Goal: Task Accomplishment & Management: Use online tool/utility

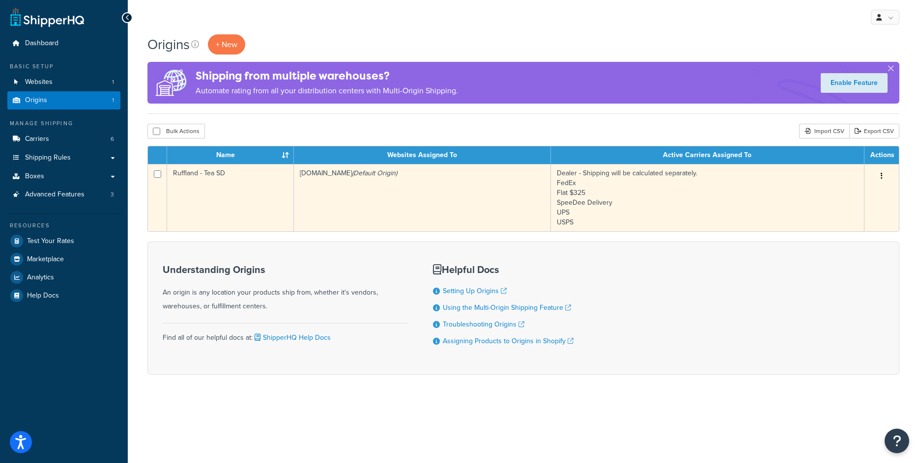
click at [418, 196] on td "rufflandperformancekennels.myshopify.com (Default Origin)" at bounding box center [422, 197] width 257 height 67
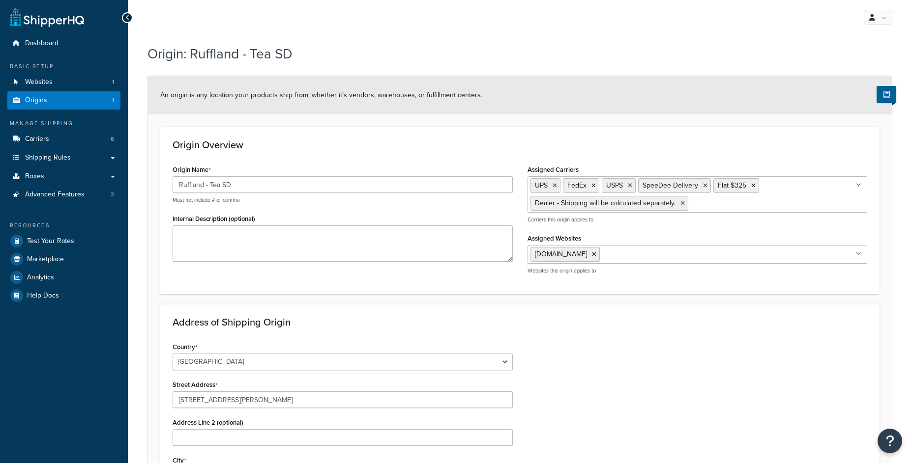
select select "41"
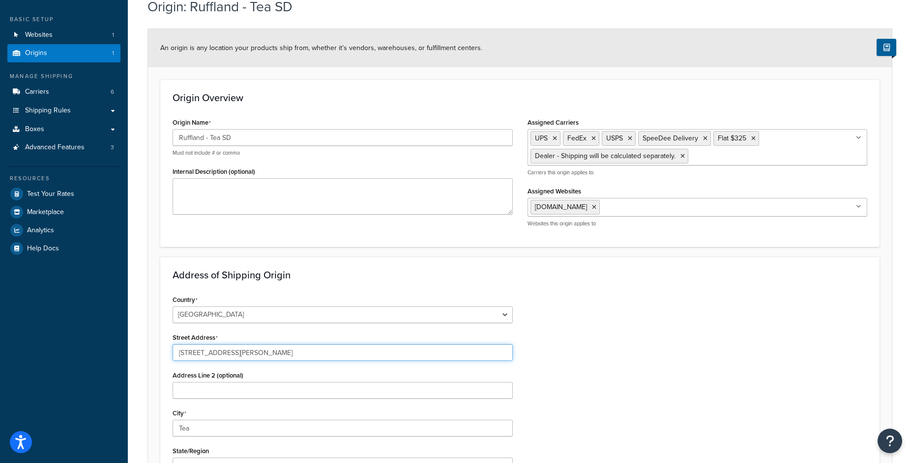
click at [200, 354] on input "46982 Mindy Street" at bounding box center [342, 352] width 340 height 17
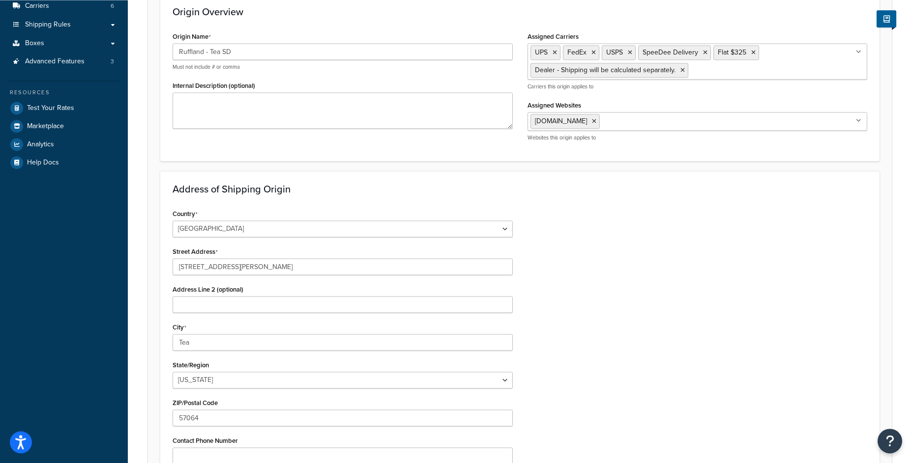
scroll to position [0, 0]
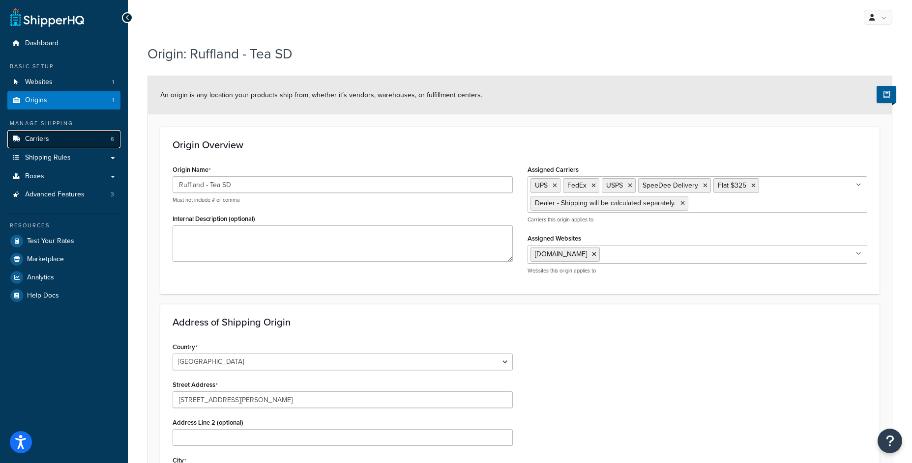
click at [60, 143] on link "Carriers 6" at bounding box center [63, 139] width 113 height 18
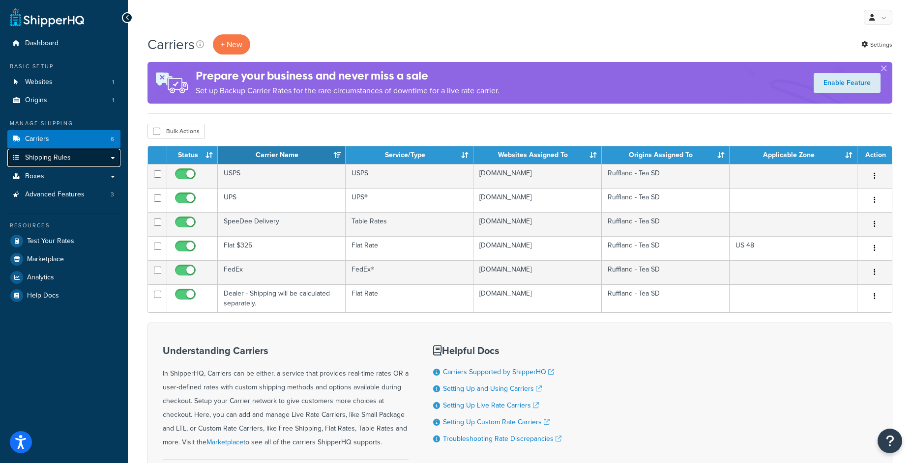
click at [75, 163] on link "Shipping Rules" at bounding box center [63, 158] width 113 height 18
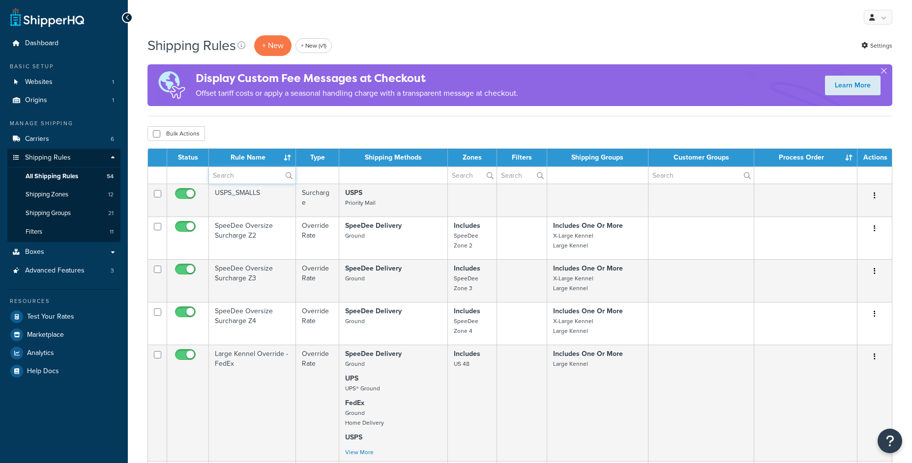
click at [268, 180] on input "text" at bounding box center [252, 175] width 86 height 17
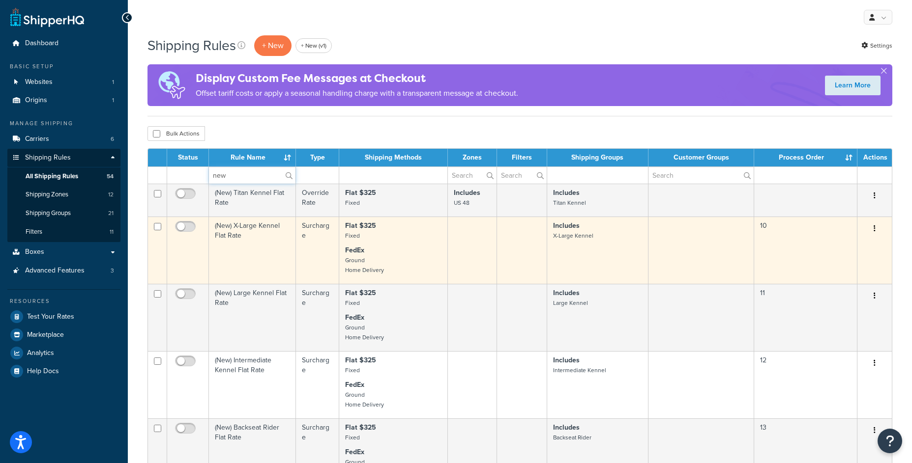
type input "new"
click at [874, 228] on icon "button" at bounding box center [874, 228] width 2 height 7
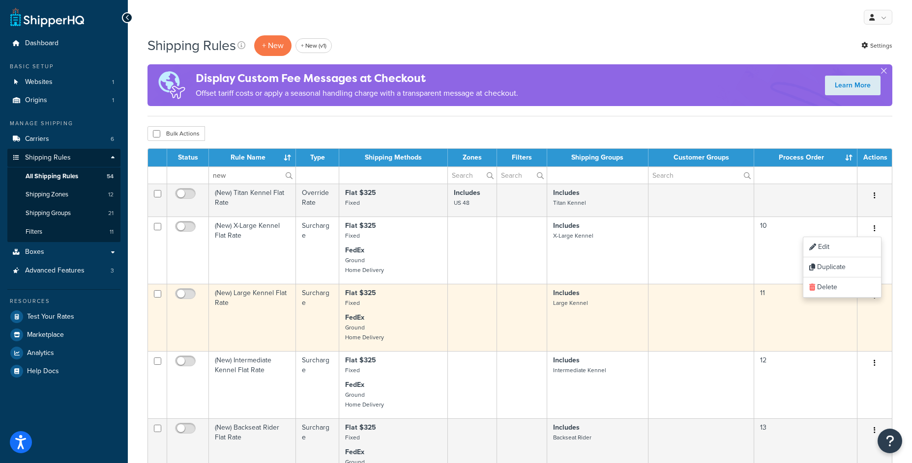
click at [876, 300] on button "button" at bounding box center [874, 296] width 14 height 16
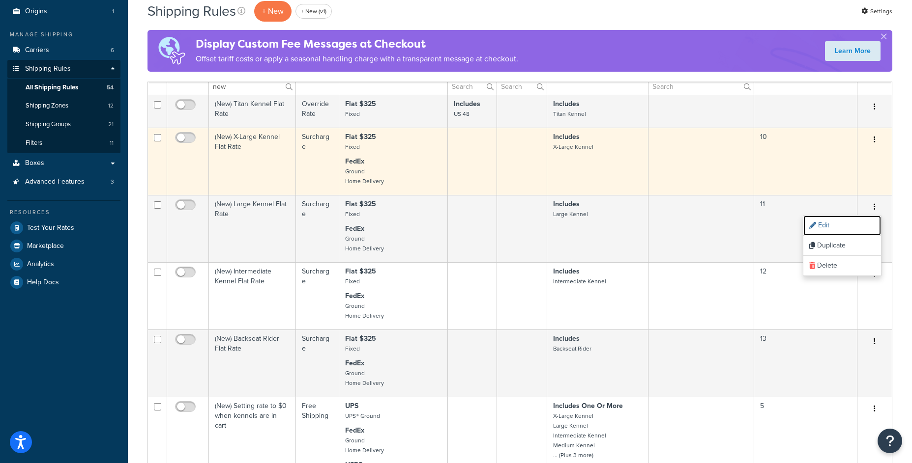
scroll to position [102, 0]
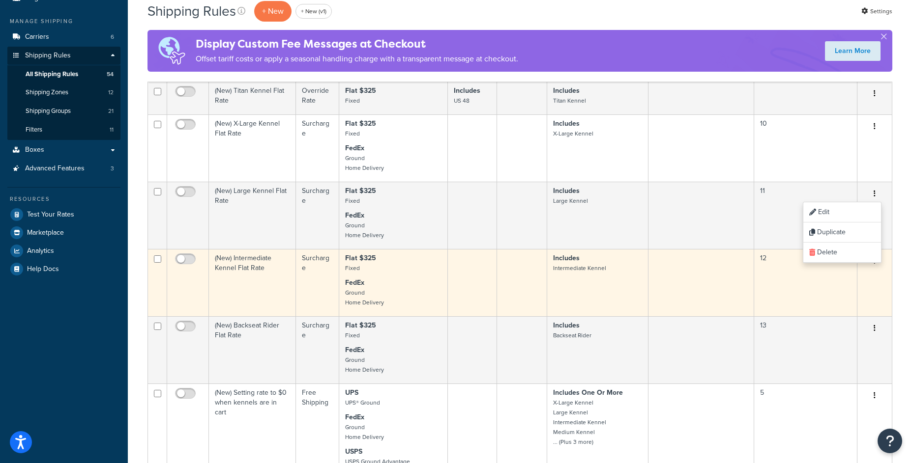
click at [876, 267] on button "button" at bounding box center [874, 262] width 14 height 16
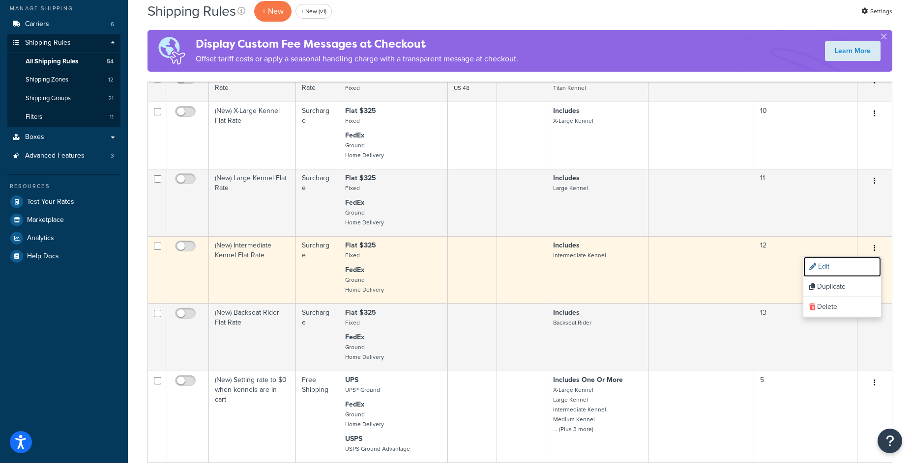
scroll to position [142, 0]
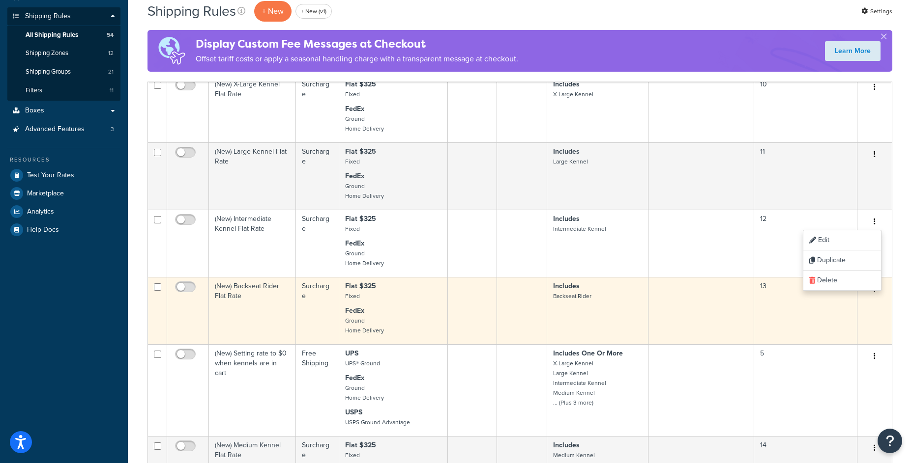
click at [877, 295] on button "button" at bounding box center [874, 290] width 14 height 16
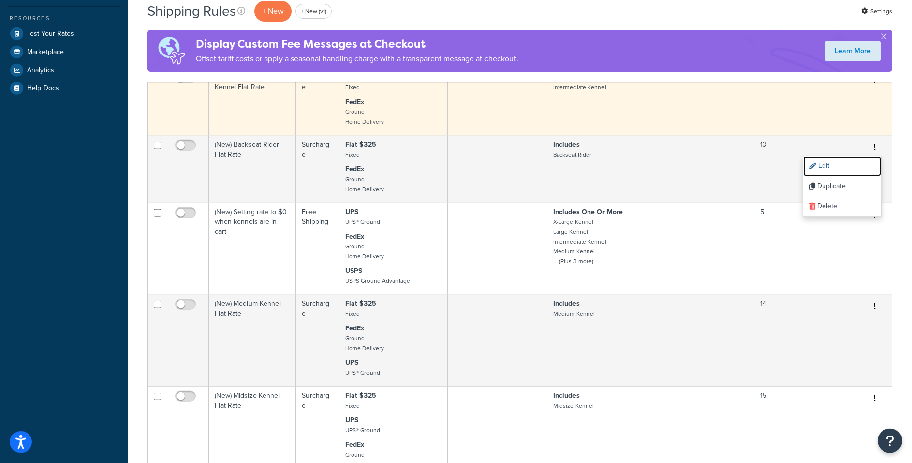
scroll to position [291, 0]
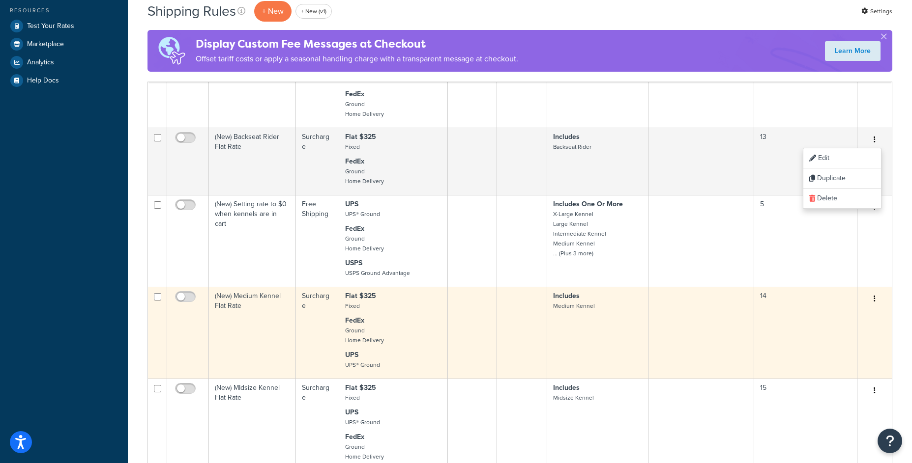
click at [875, 298] on button "button" at bounding box center [874, 299] width 14 height 16
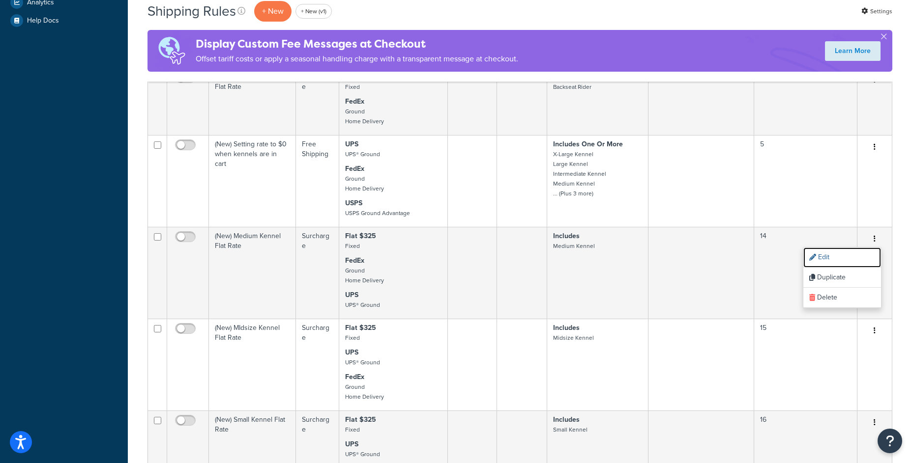
scroll to position [370, 0]
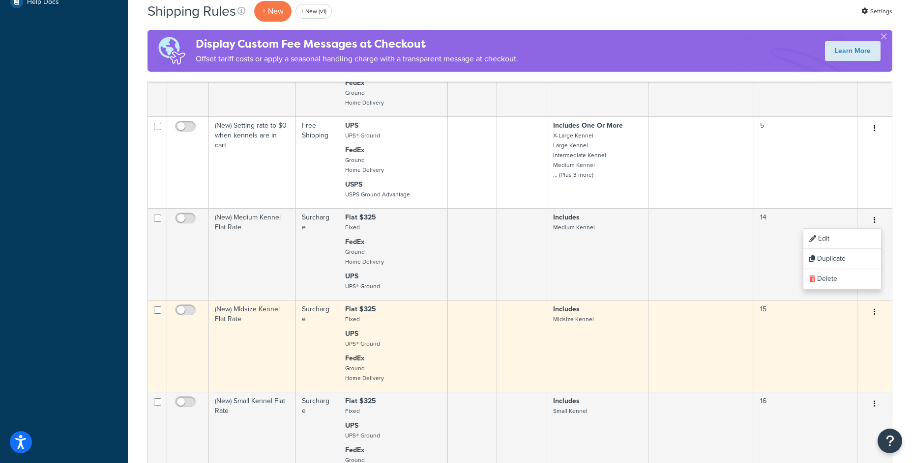
click at [876, 316] on button "button" at bounding box center [874, 313] width 14 height 16
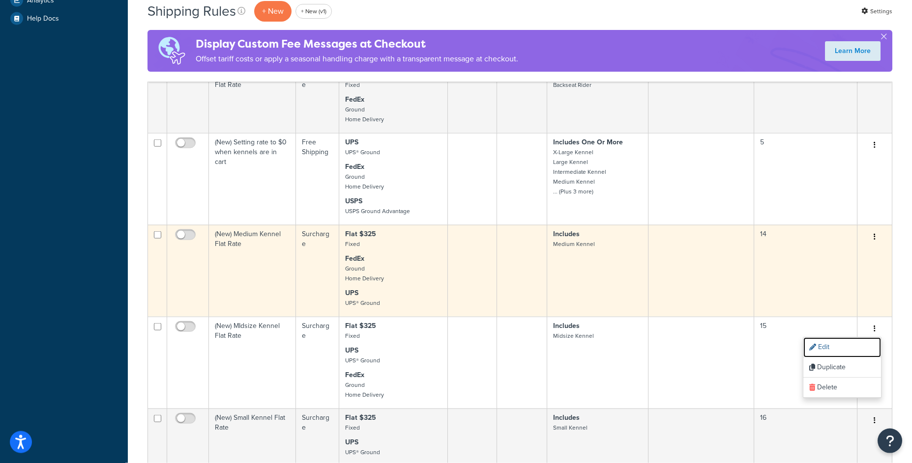
scroll to position [338, 0]
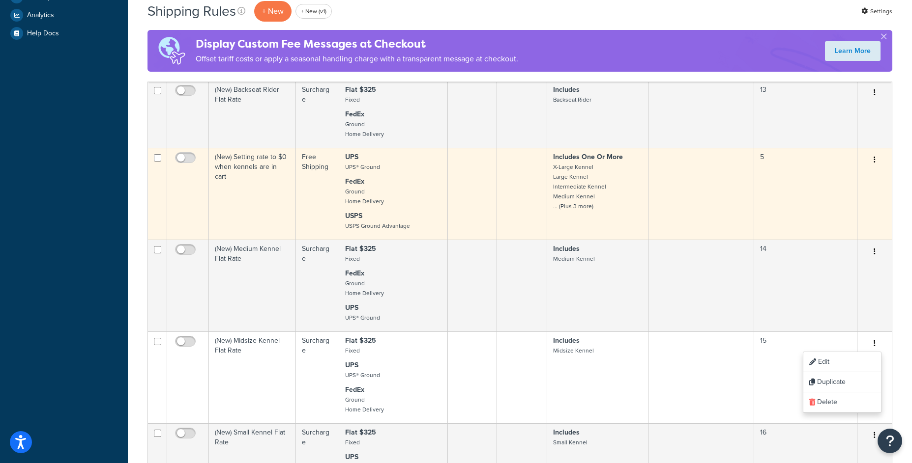
click at [877, 158] on button "button" at bounding box center [874, 160] width 14 height 16
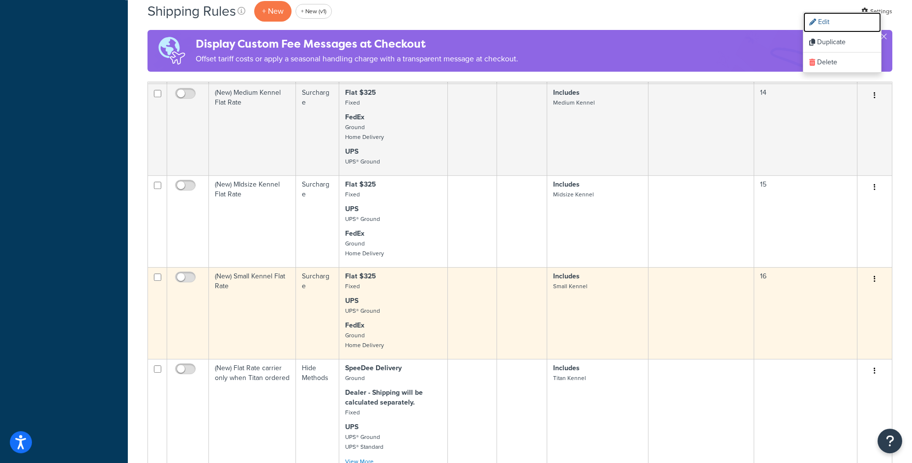
scroll to position [495, 0]
click at [873, 277] on button "button" at bounding box center [874, 279] width 14 height 16
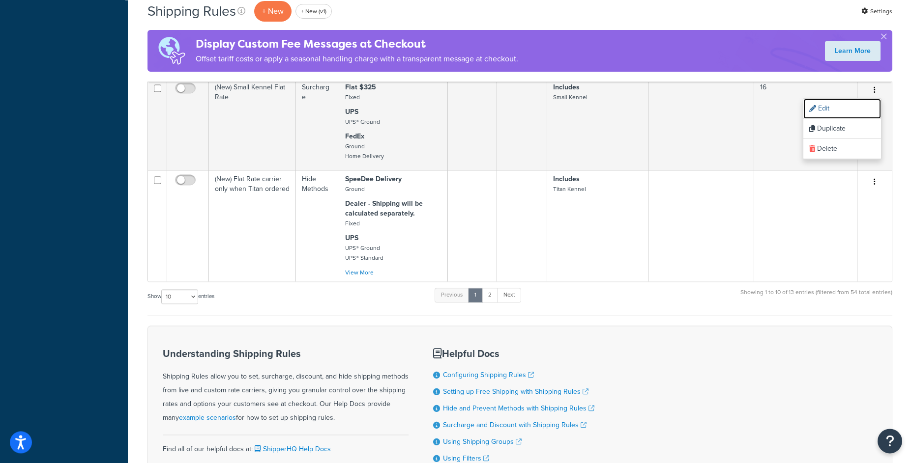
scroll to position [708, 0]
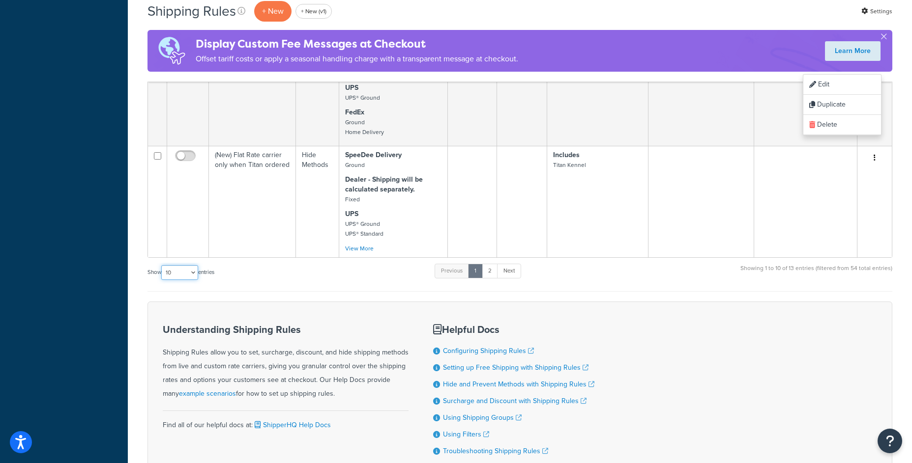
select select "15"
click option "15" at bounding box center [0, 0] width 0 height 0
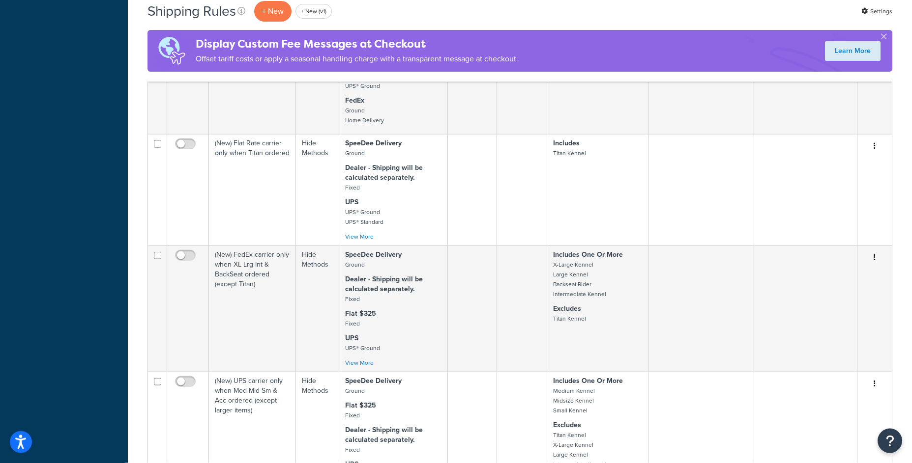
scroll to position [629, 0]
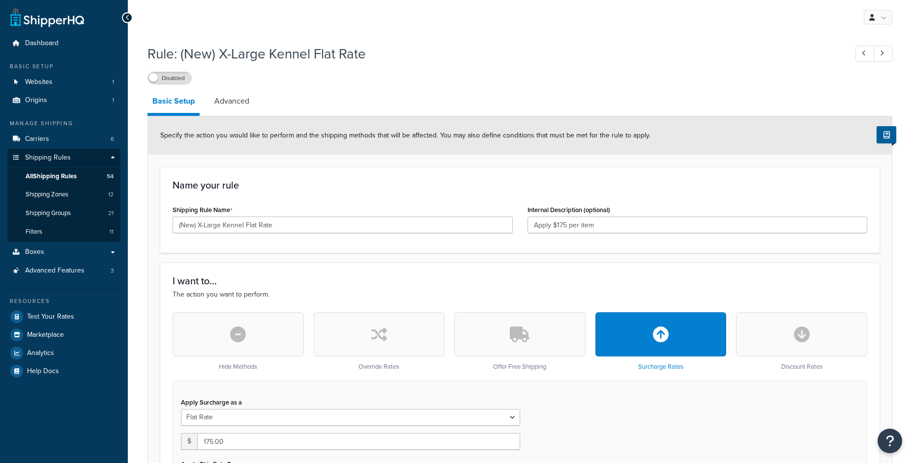
select select "ITEM"
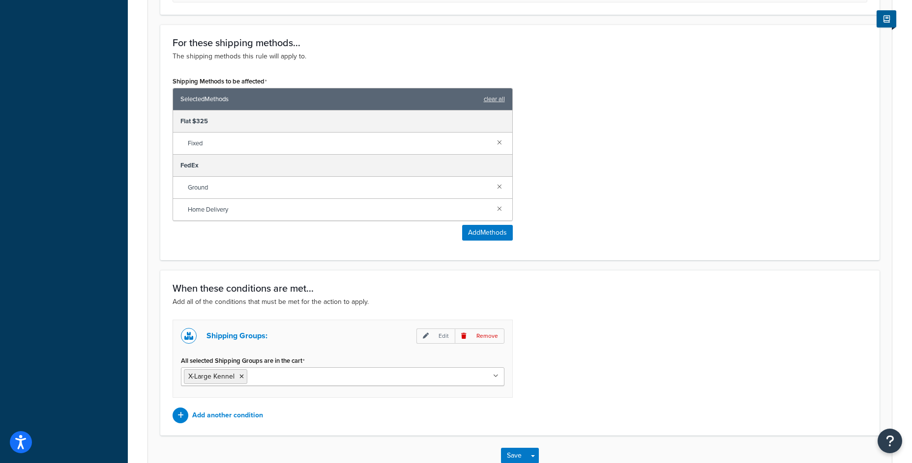
scroll to position [605, 0]
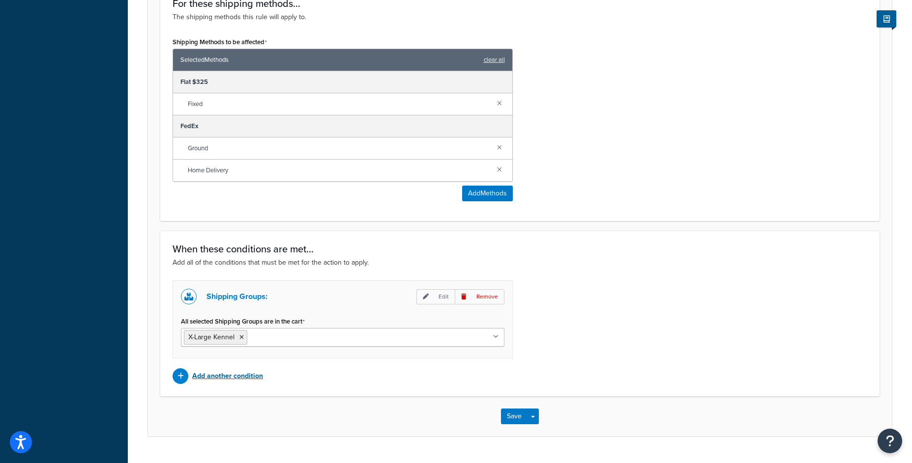
click at [236, 375] on p "Add another condition" at bounding box center [227, 377] width 71 height 14
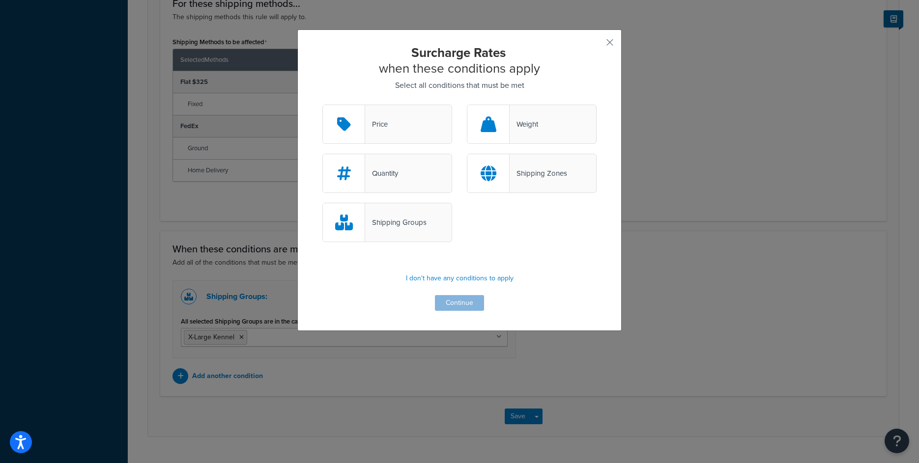
click at [524, 169] on div "Shipping Zones" at bounding box center [538, 174] width 57 height 14
click at [0, 0] on input "Shipping Zones" at bounding box center [0, 0] width 0 height 0
click at [468, 306] on button "Continue" at bounding box center [459, 303] width 49 height 16
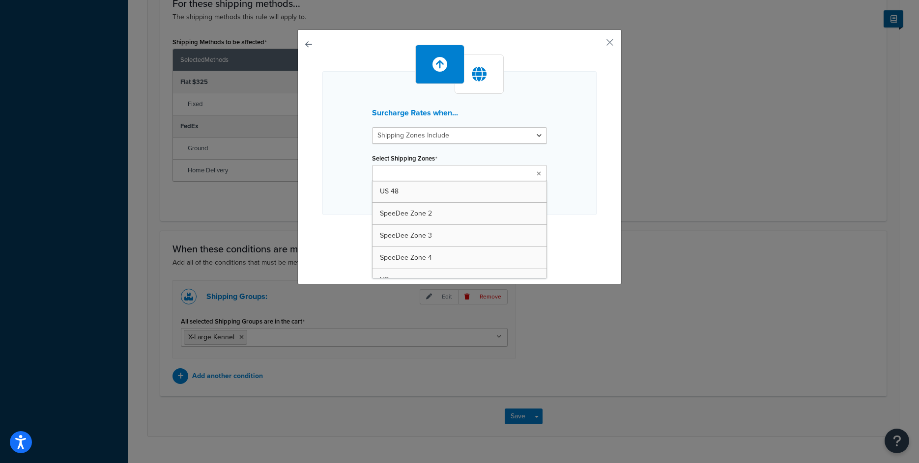
click at [413, 175] on input "Select Shipping Zones" at bounding box center [418, 174] width 87 height 11
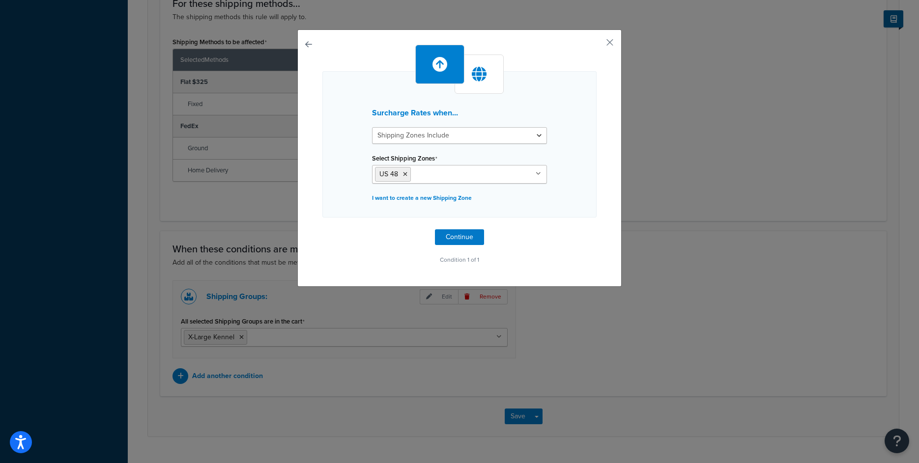
click at [548, 186] on div "Surcharge Rates when... Shipping Zones Include Shipping Zones Do Not Include Se…" at bounding box center [459, 144] width 274 height 146
click at [469, 236] on button "Continue" at bounding box center [459, 237] width 49 height 16
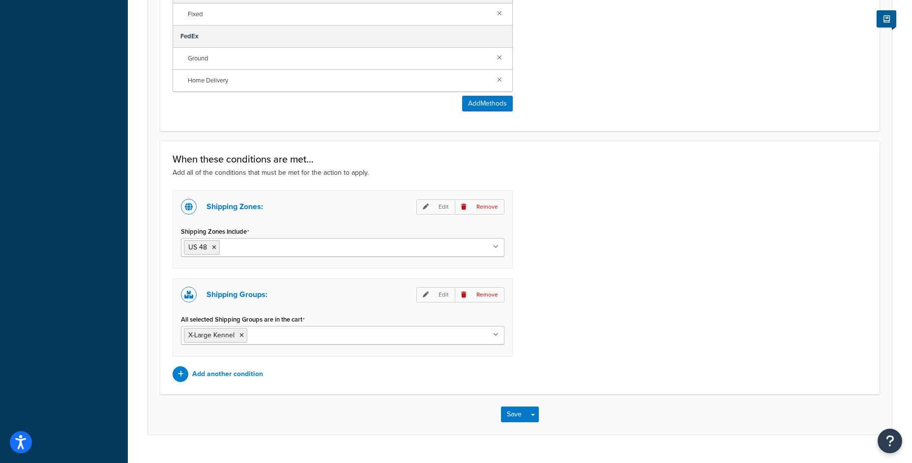
scroll to position [717, 0]
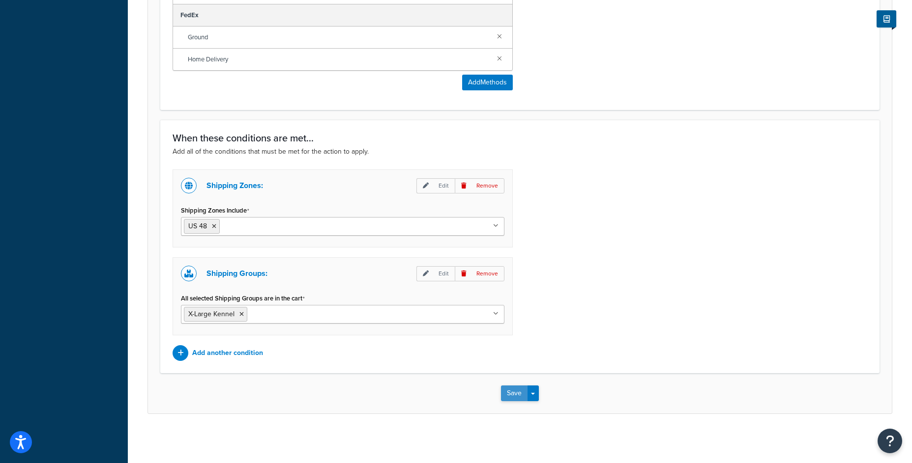
click at [507, 390] on button "Save" at bounding box center [514, 394] width 27 height 16
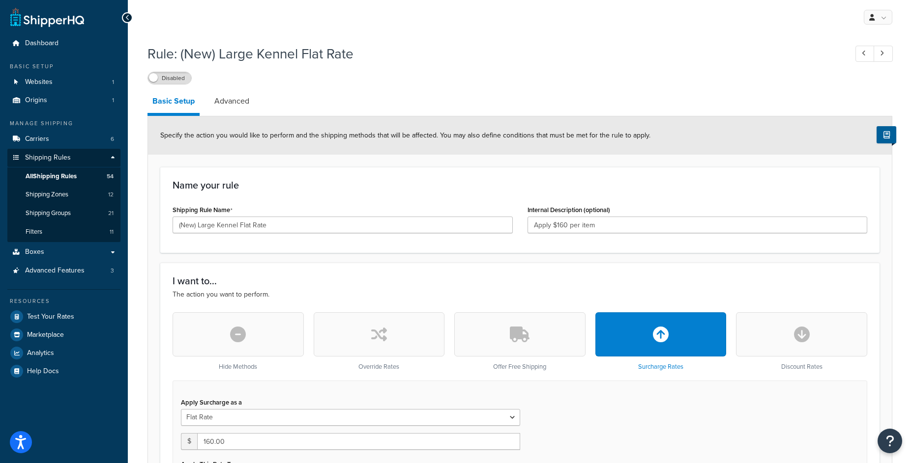
select select "ITEM"
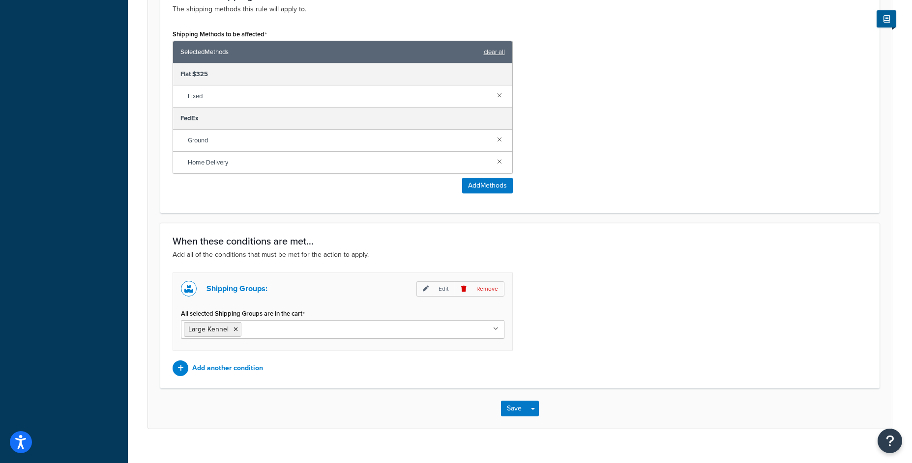
scroll to position [629, 0]
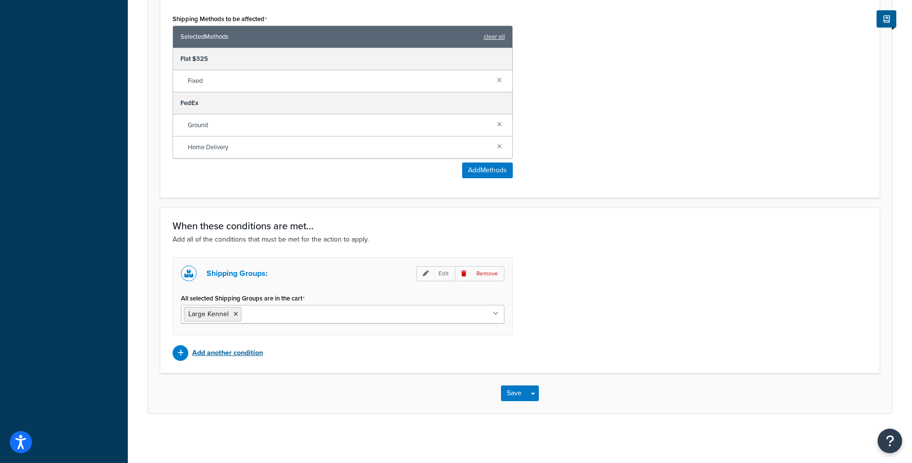
click at [247, 350] on p "Add another condition" at bounding box center [227, 353] width 71 height 14
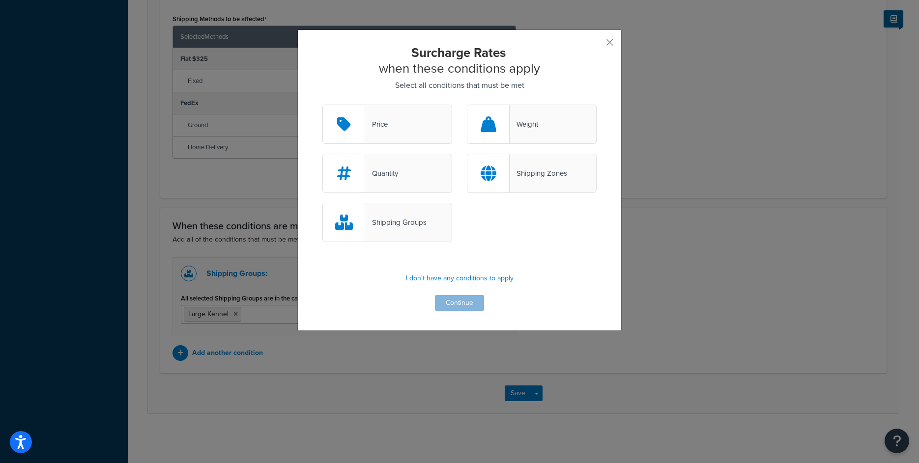
click at [537, 174] on div "Shipping Zones" at bounding box center [538, 174] width 57 height 14
click at [0, 0] on input "Shipping Zones" at bounding box center [0, 0] width 0 height 0
click at [453, 307] on button "Continue" at bounding box center [459, 303] width 49 height 16
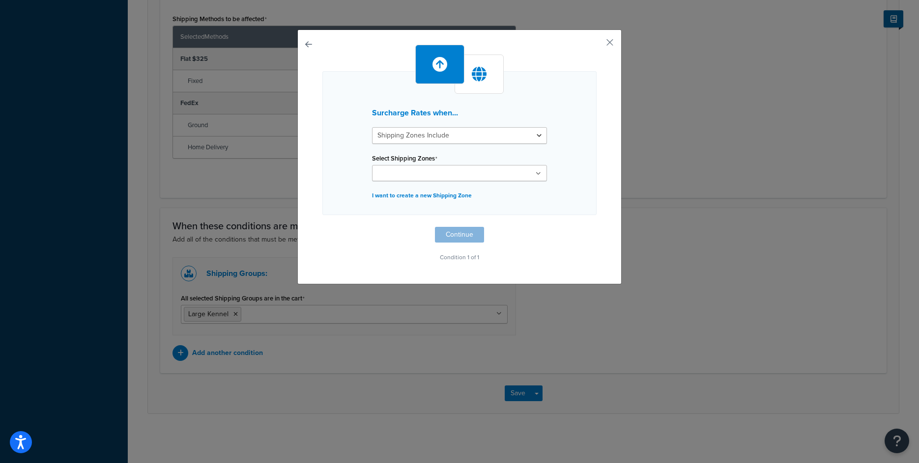
click at [431, 175] on input "Select Shipping Zones" at bounding box center [418, 174] width 87 height 11
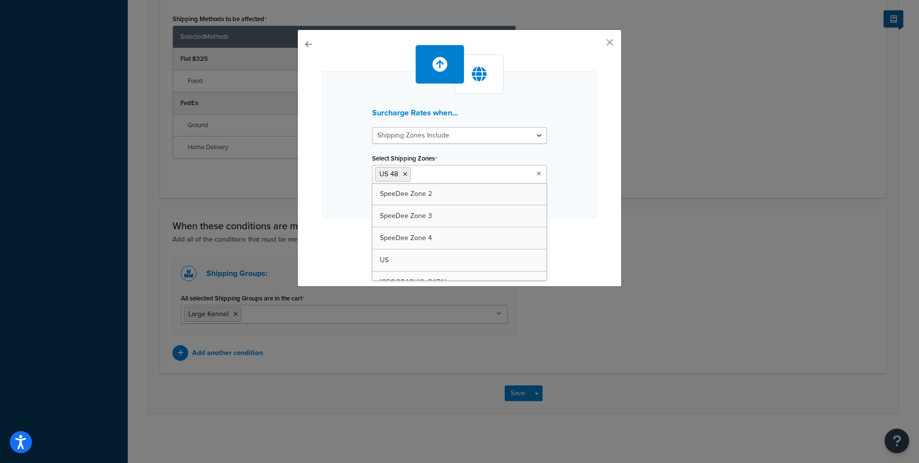
click at [572, 189] on div "Surcharge Rates when... Shipping Zones Include Shipping Zones Do Not Include Se…" at bounding box center [459, 144] width 274 height 146
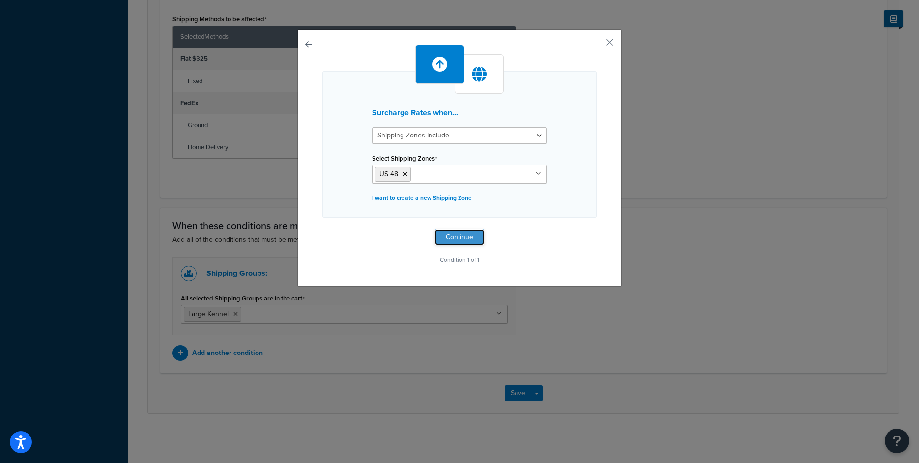
click at [469, 231] on button "Continue" at bounding box center [459, 237] width 49 height 16
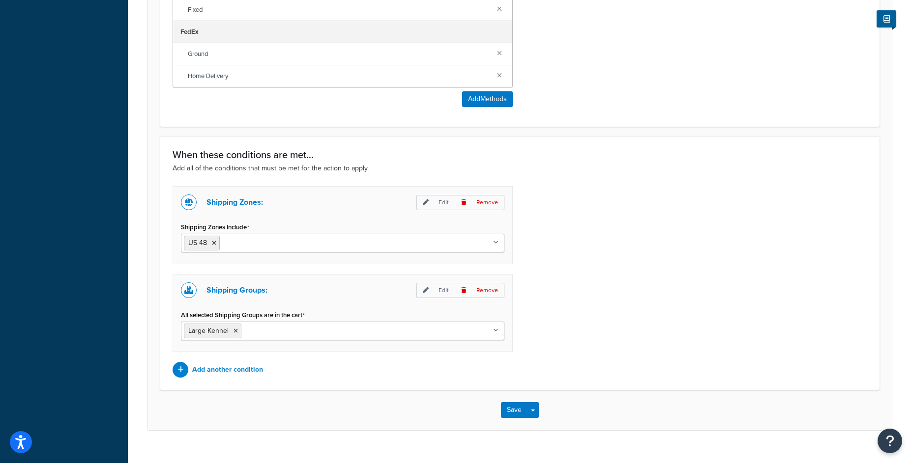
scroll to position [717, 0]
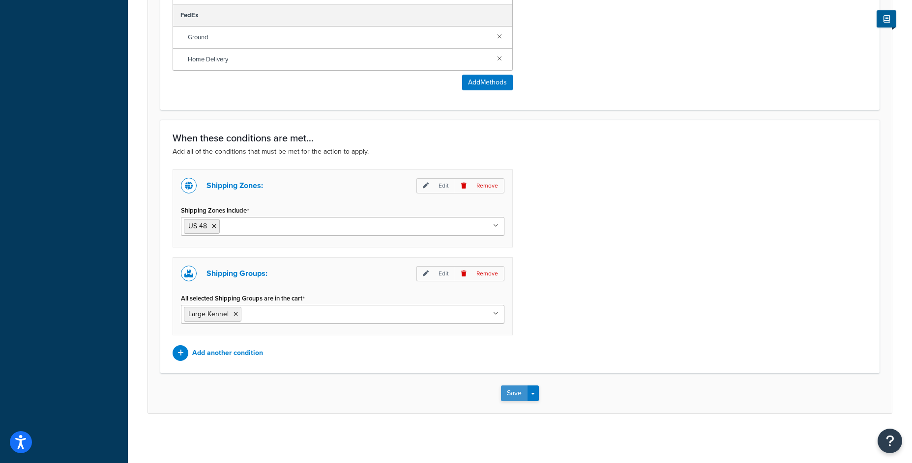
click at [510, 388] on button "Save" at bounding box center [514, 394] width 27 height 16
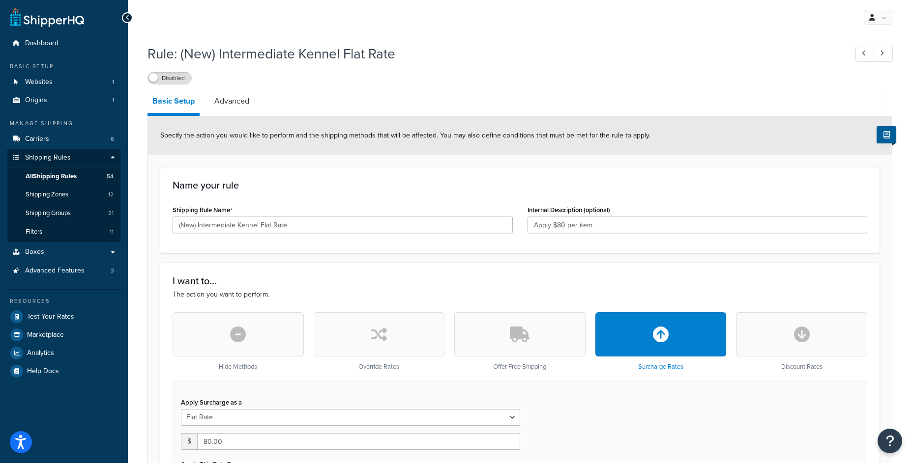
select select "ITEM"
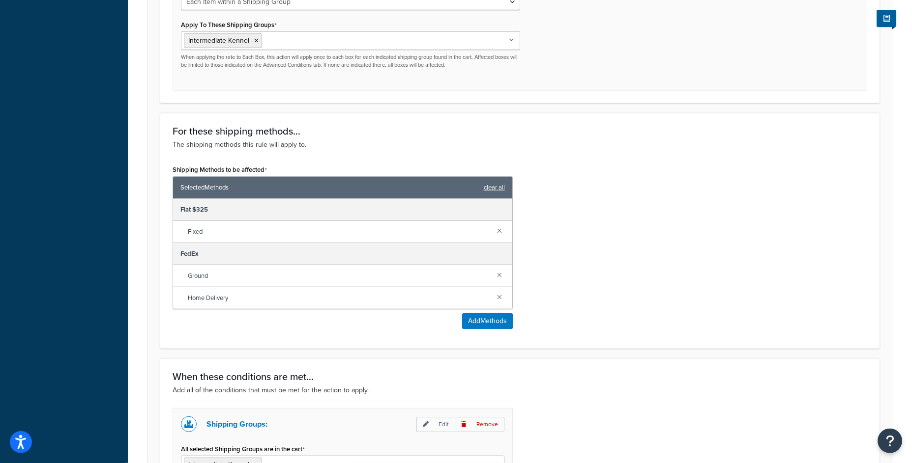
scroll to position [582, 0]
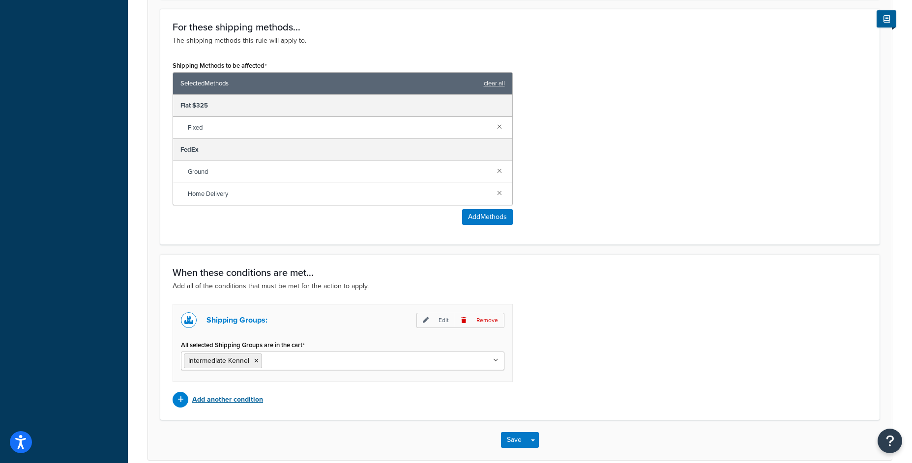
click at [242, 396] on p "Add another condition" at bounding box center [227, 400] width 71 height 14
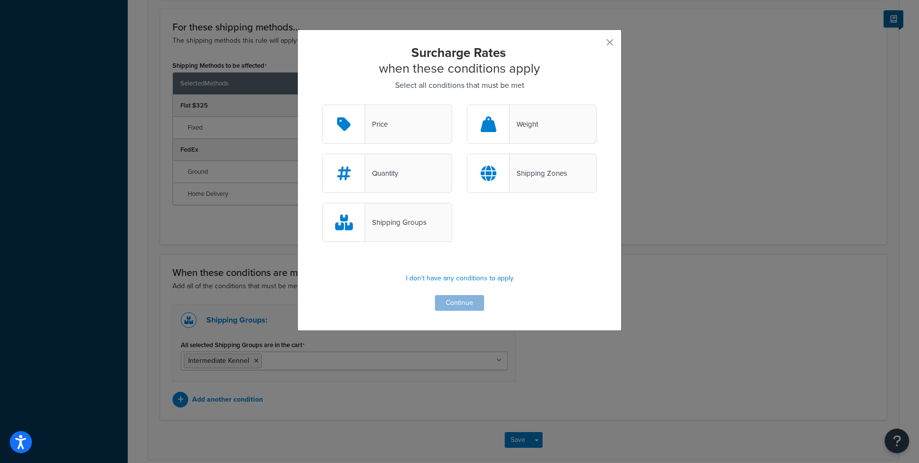
click at [534, 167] on div "Shipping Zones" at bounding box center [538, 174] width 57 height 14
click at [0, 0] on input "Shipping Zones" at bounding box center [0, 0] width 0 height 0
click at [449, 304] on button "Continue" at bounding box center [459, 303] width 49 height 16
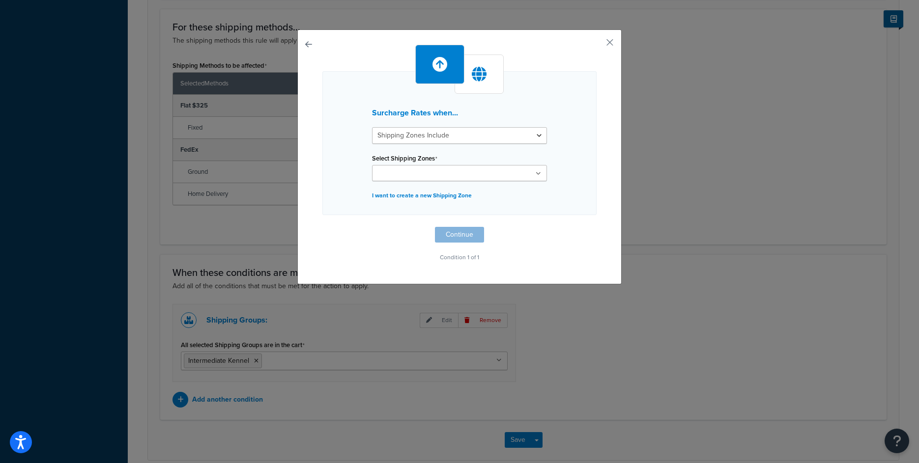
click at [420, 175] on input "Select Shipping Zones" at bounding box center [418, 174] width 87 height 11
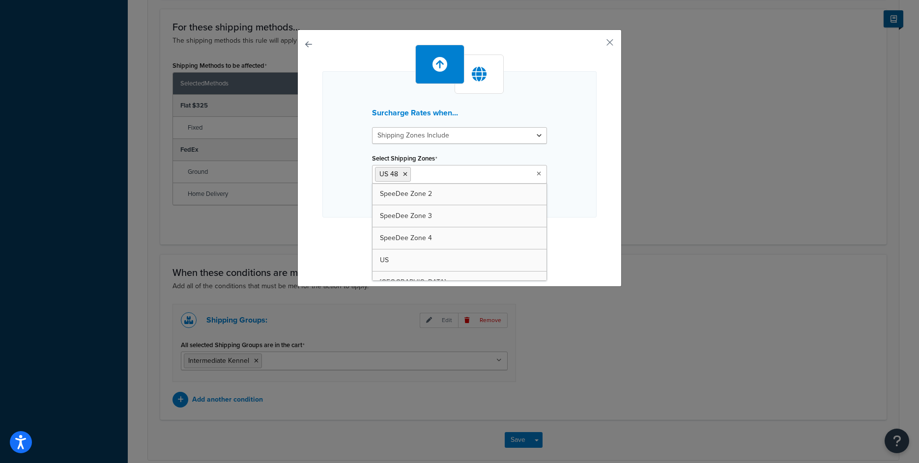
click at [572, 194] on div "Surcharge Rates when... Shipping Zones Include Shipping Zones Do Not Include Se…" at bounding box center [459, 144] width 274 height 146
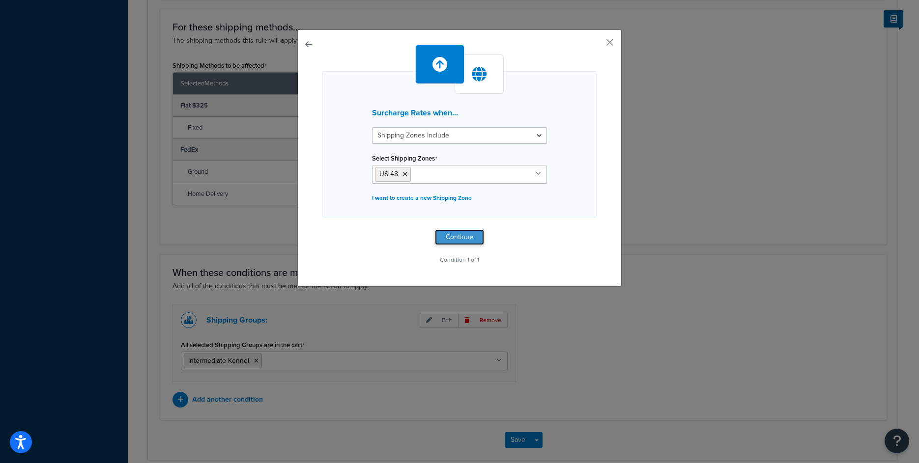
click at [449, 237] on button "Continue" at bounding box center [459, 237] width 49 height 16
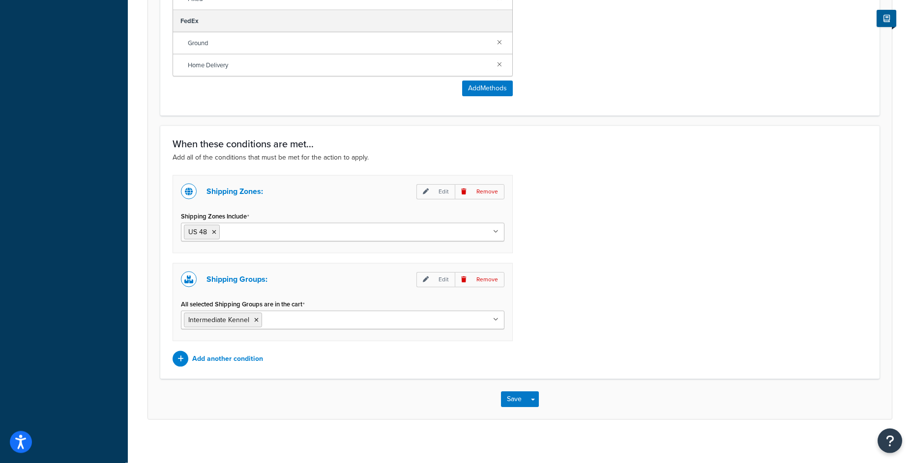
scroll to position [717, 0]
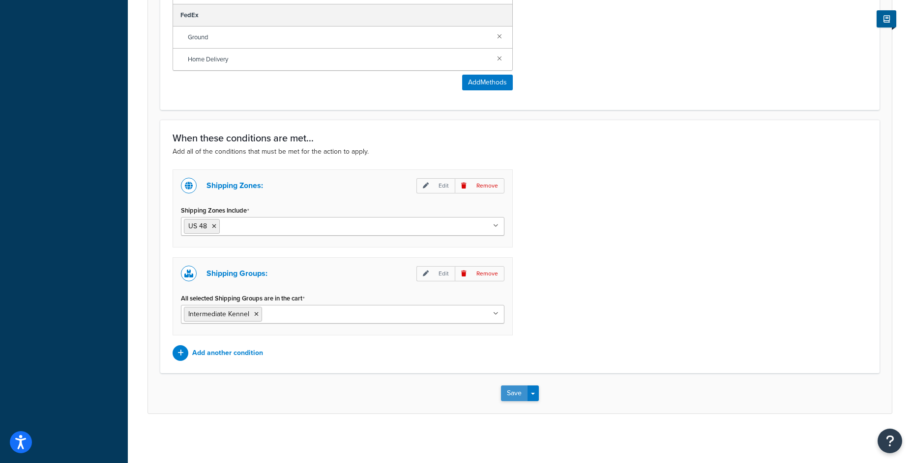
click at [511, 390] on button "Save" at bounding box center [514, 394] width 27 height 16
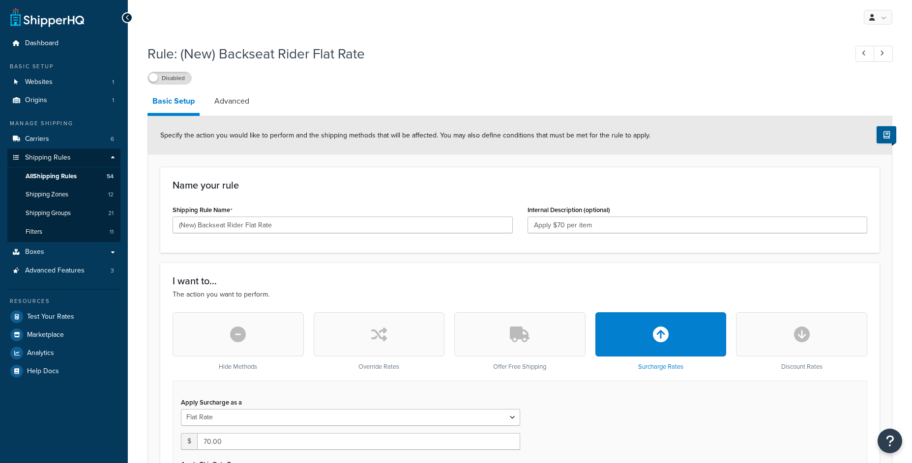
select select "ITEM"
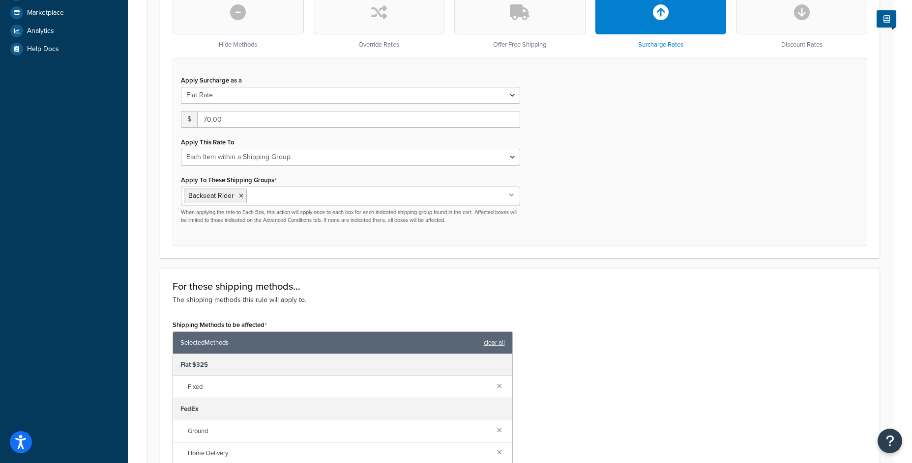
scroll to position [613, 0]
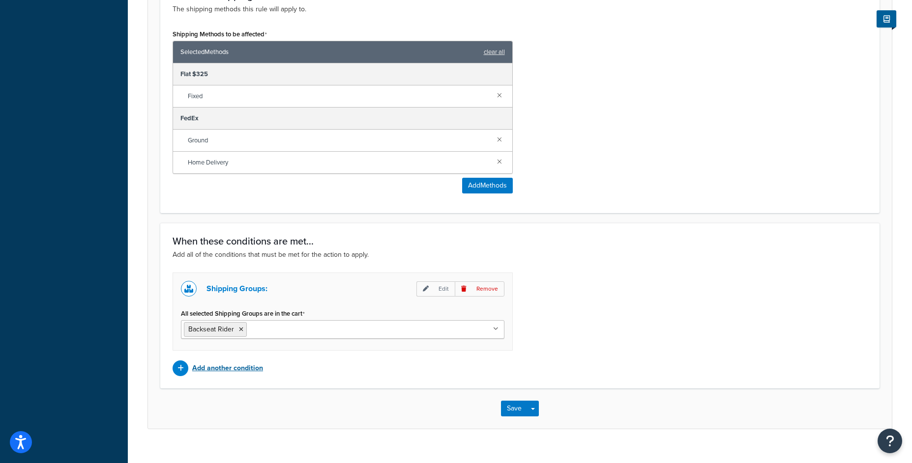
click at [239, 367] on p "Add another condition" at bounding box center [227, 369] width 71 height 14
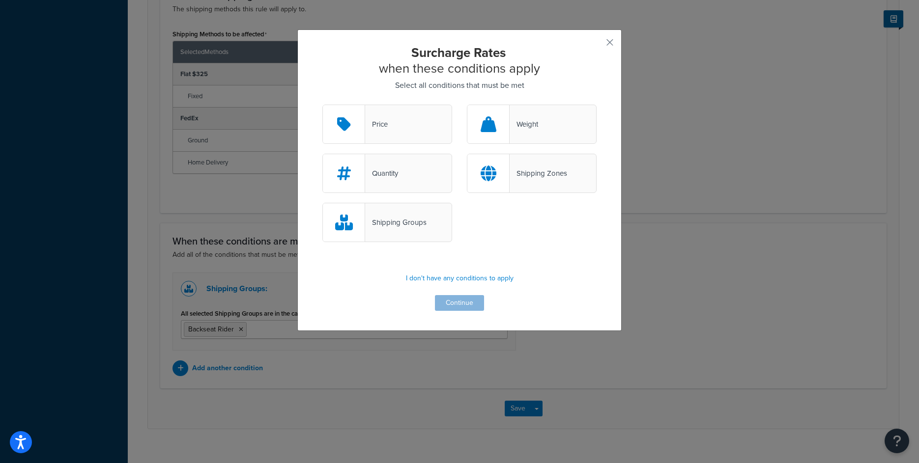
click at [527, 180] on div "Shipping Zones" at bounding box center [532, 173] width 130 height 39
click at [0, 0] on input "Shipping Zones" at bounding box center [0, 0] width 0 height 0
click at [448, 299] on button "Continue" at bounding box center [459, 303] width 49 height 16
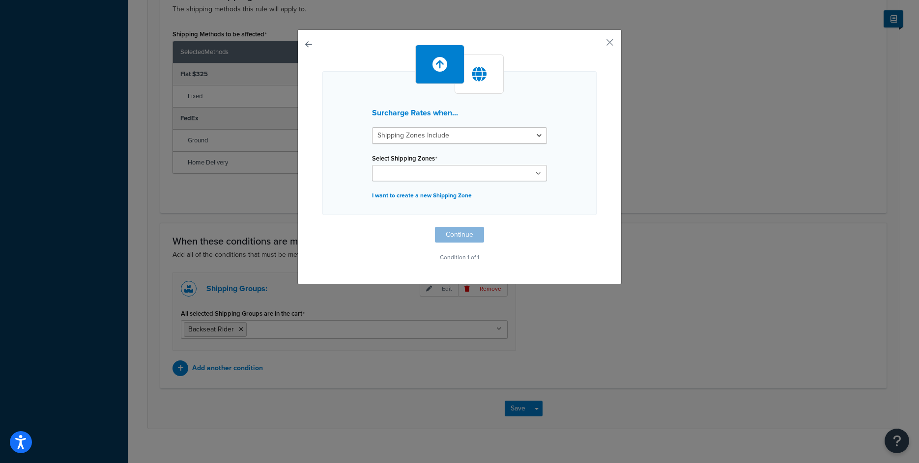
click at [433, 183] on div "Surcharge Rates when... Shipping Zones Include Shipping Zones Do Not Include Se…" at bounding box center [459, 143] width 274 height 144
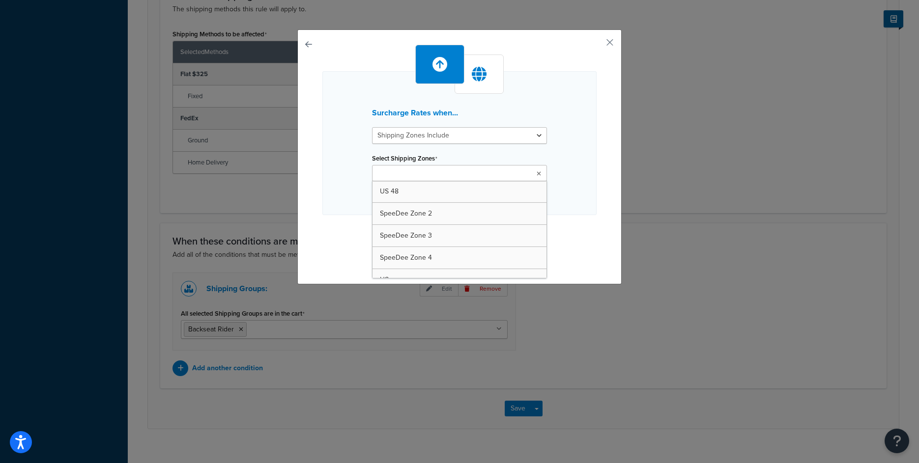
click at [438, 179] on input "Select Shipping Zones" at bounding box center [418, 174] width 87 height 11
click at [558, 189] on div "Surcharge Rates when... Shipping Zones Include Shipping Zones Do Not Include Se…" at bounding box center [459, 144] width 274 height 146
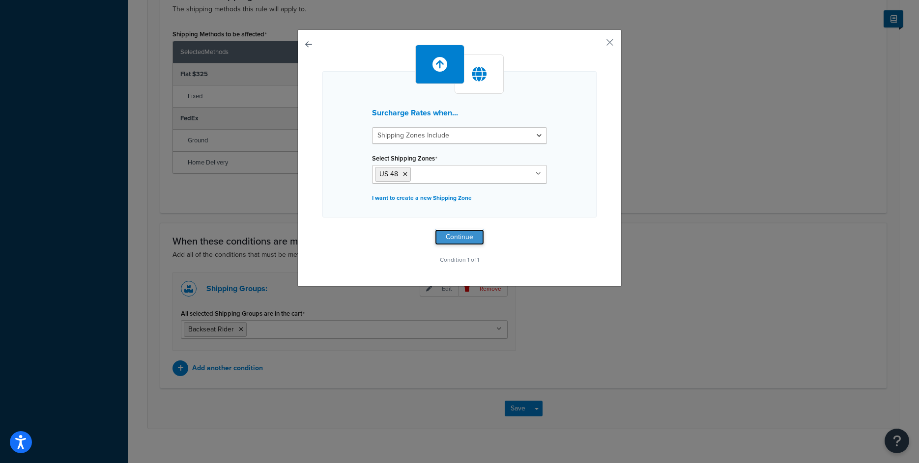
click at [455, 237] on button "Continue" at bounding box center [459, 237] width 49 height 16
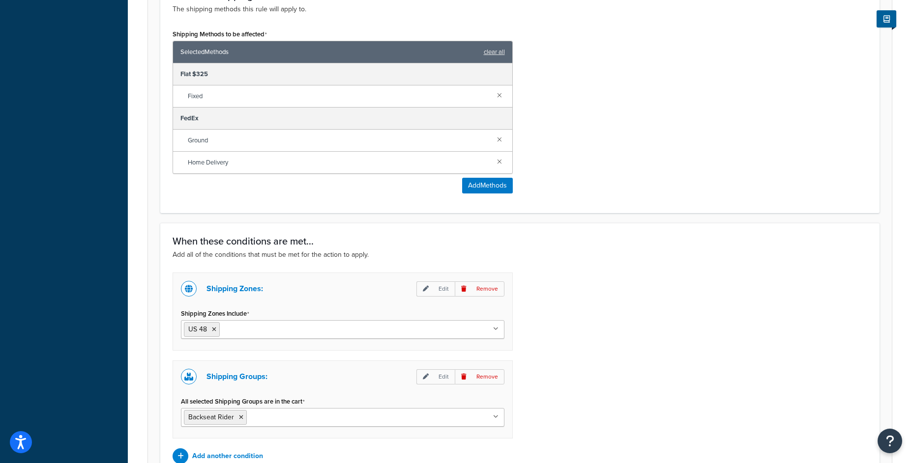
scroll to position [717, 0]
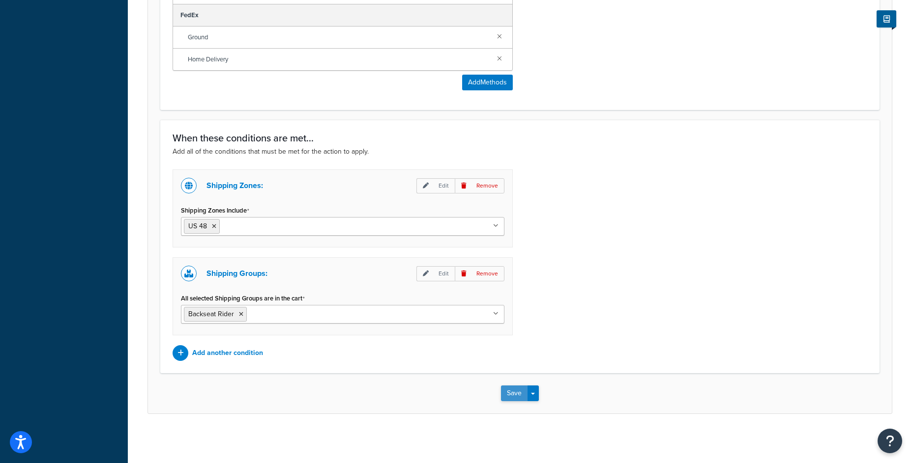
click at [508, 392] on button "Save" at bounding box center [514, 394] width 27 height 16
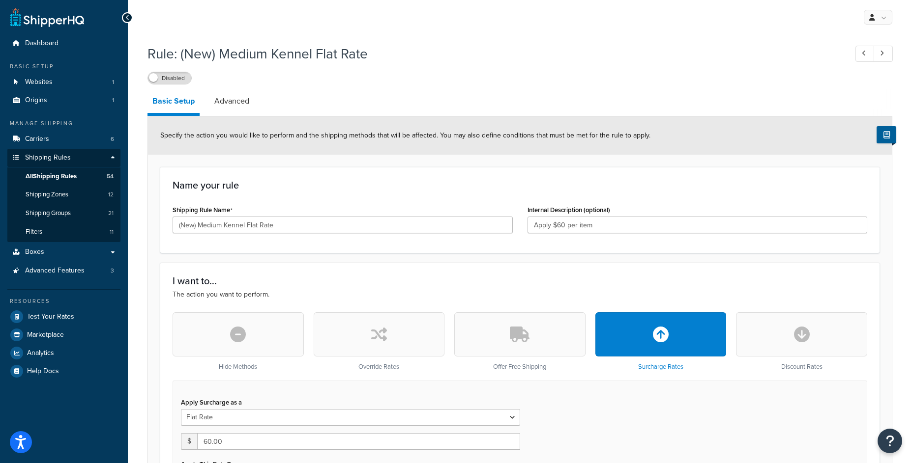
select select "ITEM"
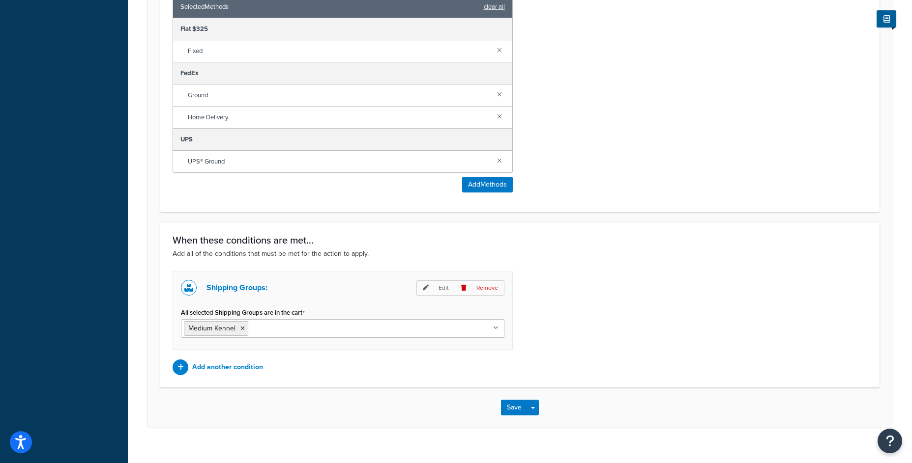
scroll to position [673, 0]
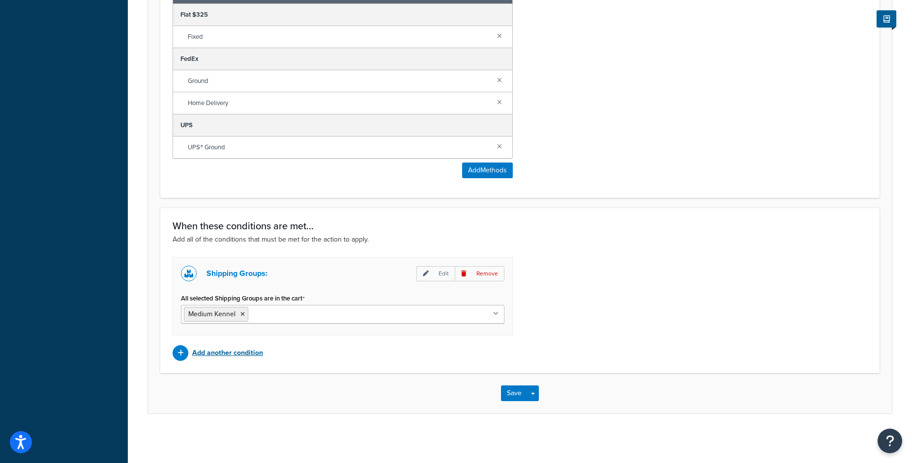
click at [247, 350] on p "Add another condition" at bounding box center [227, 353] width 71 height 14
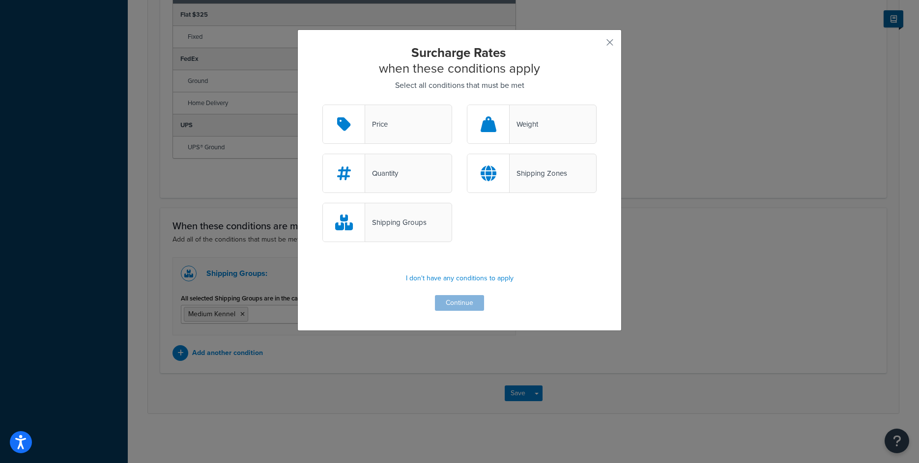
click at [538, 182] on div "Shipping Zones" at bounding box center [532, 173] width 130 height 39
click at [0, 0] on input "Shipping Zones" at bounding box center [0, 0] width 0 height 0
click at [450, 304] on button "Continue" at bounding box center [459, 303] width 49 height 16
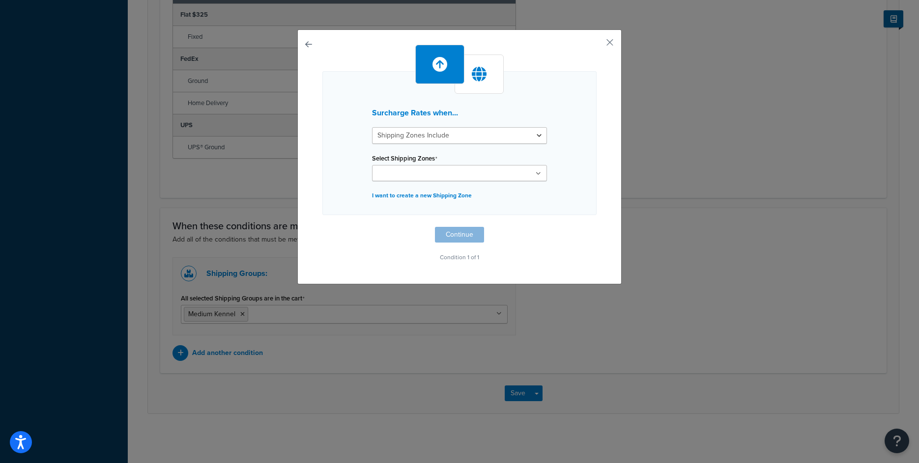
click at [414, 170] on input "Select Shipping Zones" at bounding box center [418, 174] width 87 height 11
click at [561, 184] on div "Surcharge Rates when... Shipping Zones Include Shipping Zones Do Not Include Se…" at bounding box center [459, 144] width 274 height 146
click at [455, 237] on button "Continue" at bounding box center [459, 237] width 49 height 16
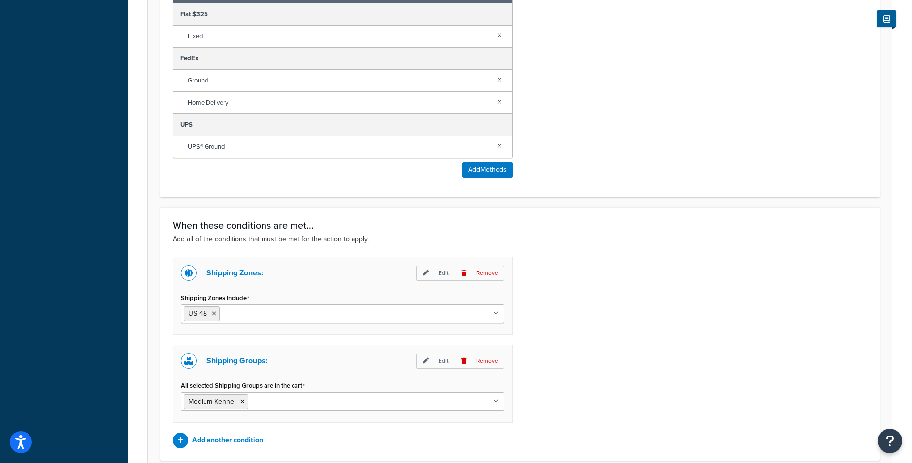
scroll to position [761, 0]
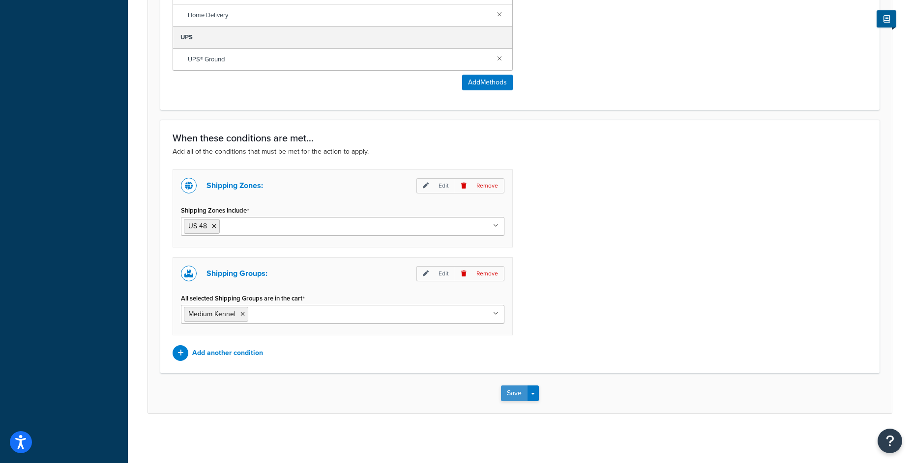
click at [506, 389] on button "Save" at bounding box center [514, 394] width 27 height 16
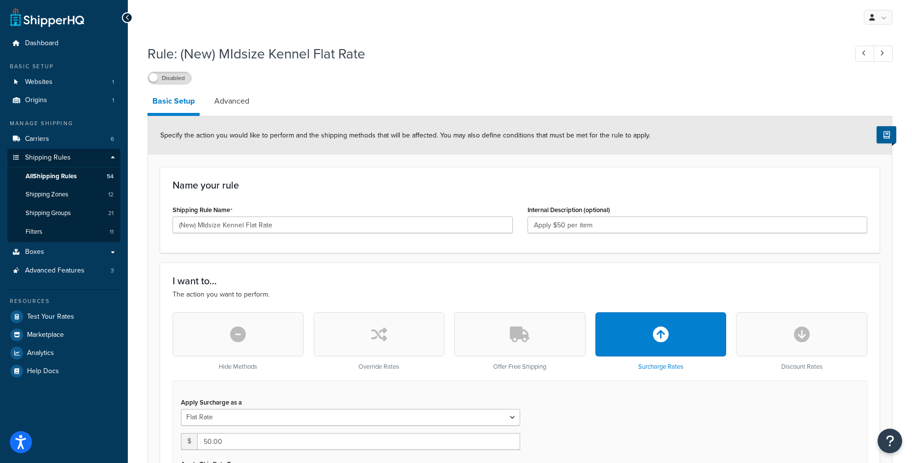
select select "ITEM"
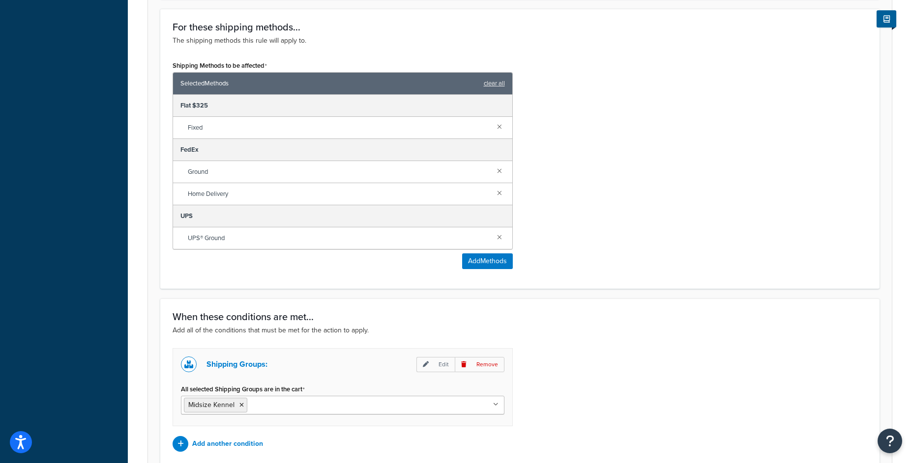
scroll to position [673, 0]
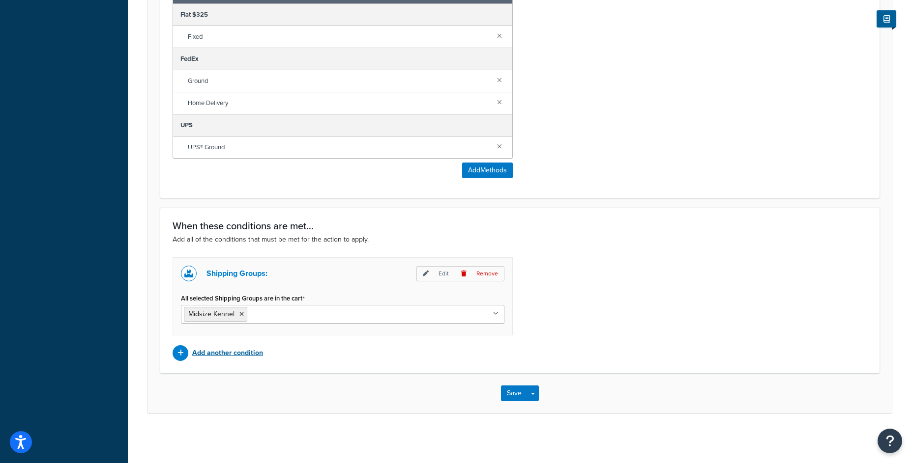
click at [242, 354] on p "Add another condition" at bounding box center [227, 353] width 71 height 14
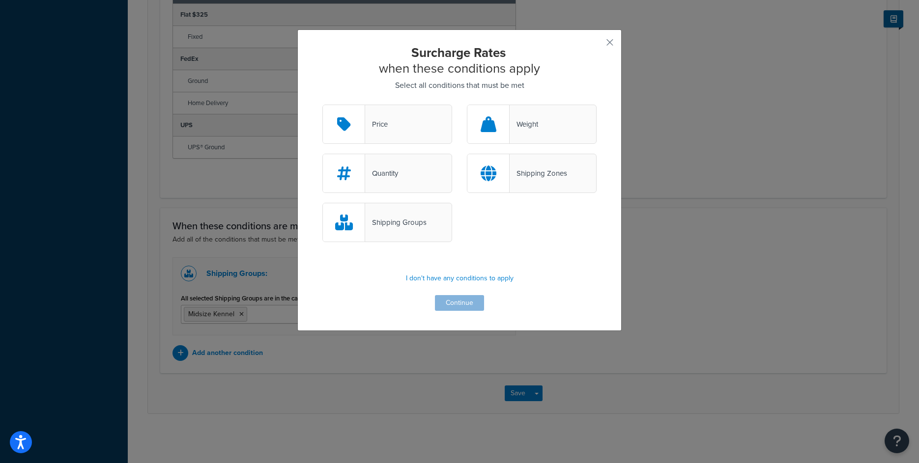
click at [540, 183] on div "Shipping Zones" at bounding box center [532, 173] width 130 height 39
click at [0, 0] on input "Shipping Zones" at bounding box center [0, 0] width 0 height 0
click at [451, 307] on button "Continue" at bounding box center [459, 303] width 49 height 16
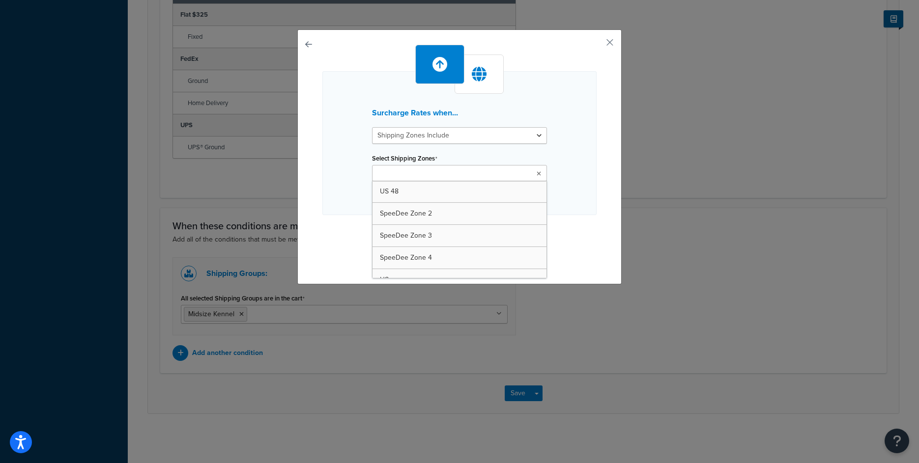
click at [461, 172] on input "Select Shipping Zones" at bounding box center [418, 174] width 87 height 11
click at [577, 186] on div "Surcharge Rates when... Shipping Zones Include Shipping Zones Do Not Include Se…" at bounding box center [459, 144] width 274 height 146
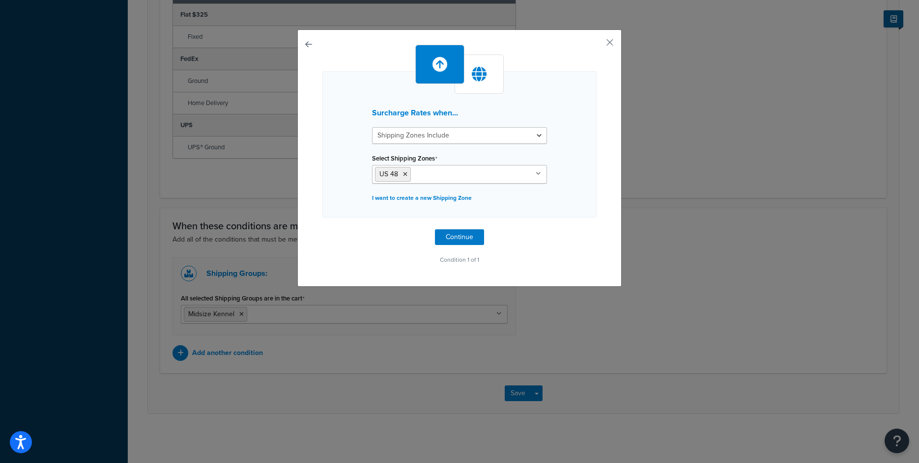
click at [461, 229] on div "Surcharge Rates when... Shipping Zones Include Shipping Zones Do Not Include Se…" at bounding box center [459, 156] width 274 height 222
click at [460, 233] on button "Continue" at bounding box center [459, 237] width 49 height 16
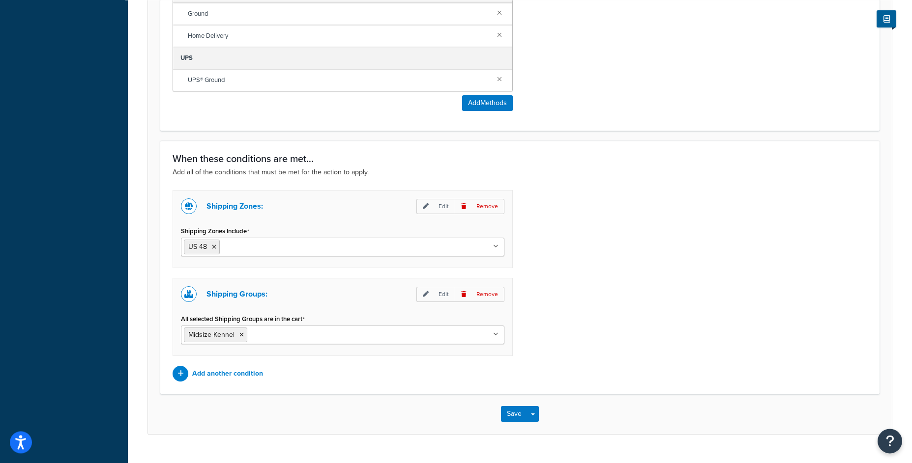
scroll to position [761, 0]
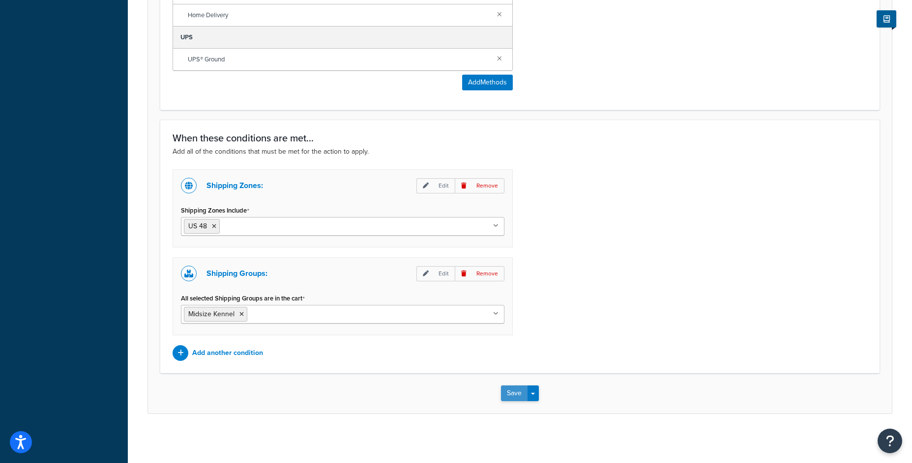
click at [517, 390] on button "Save" at bounding box center [514, 394] width 27 height 16
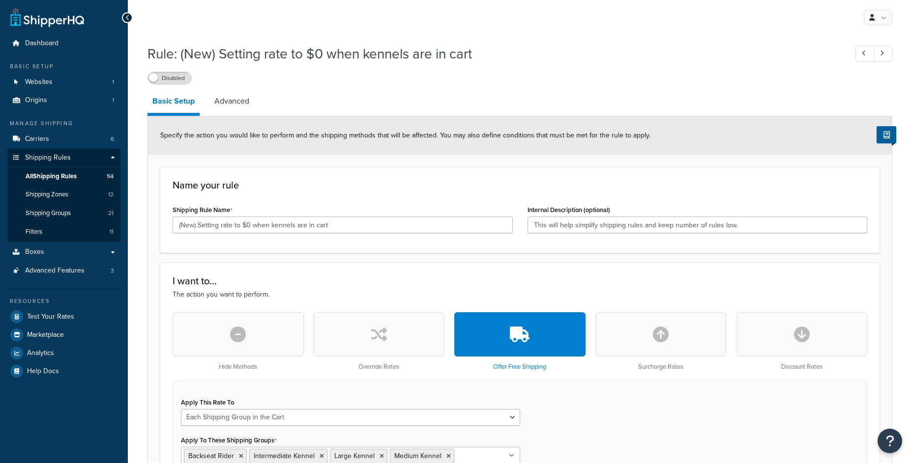
select select "SHIPPING_GROUP"
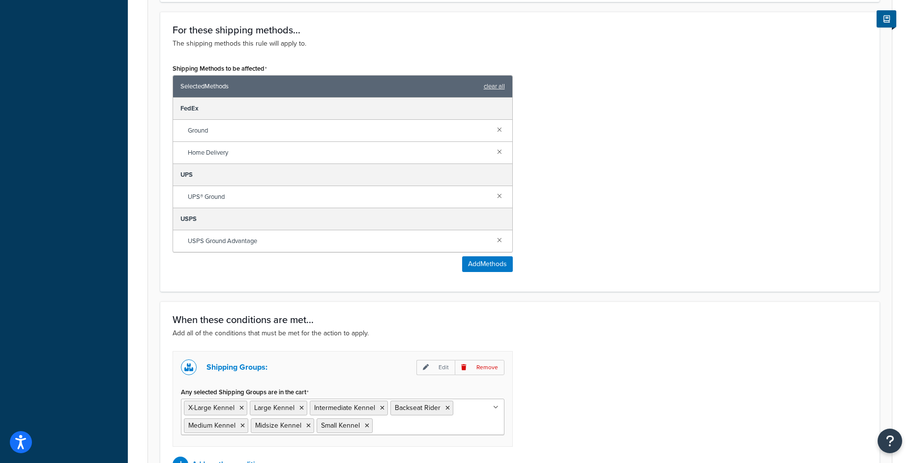
scroll to position [647, 0]
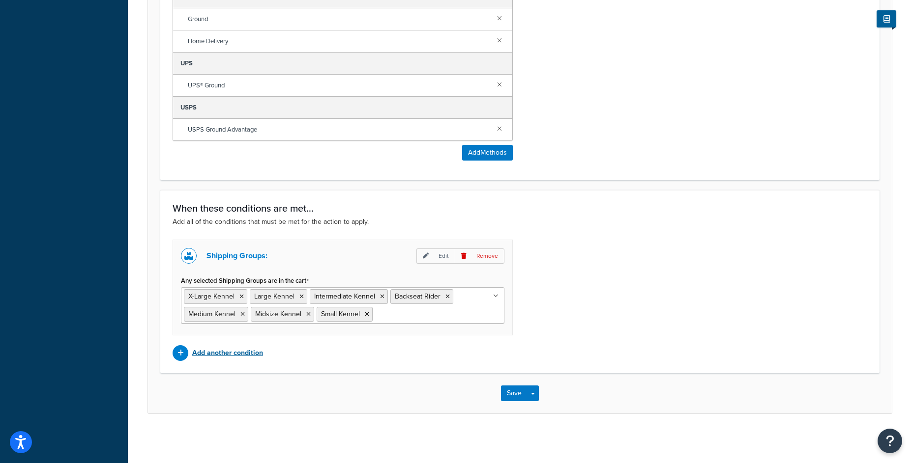
click at [231, 353] on p "Add another condition" at bounding box center [227, 353] width 71 height 14
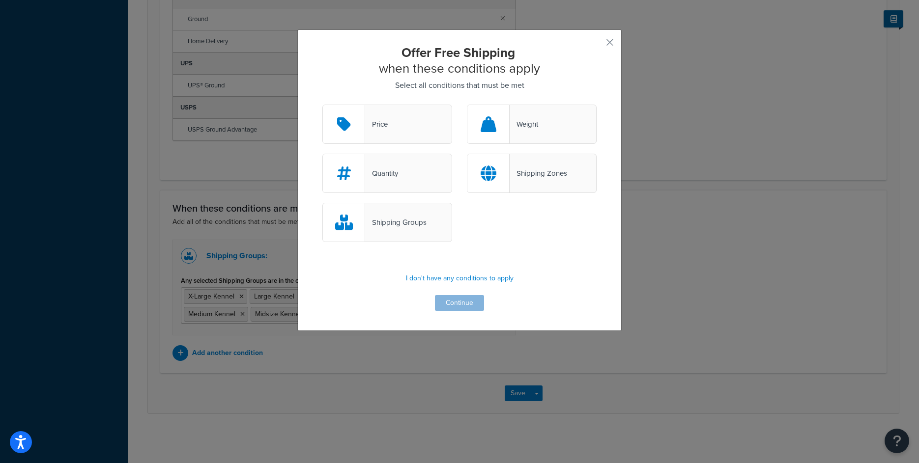
click at [532, 178] on div "Shipping Zones" at bounding box center [538, 174] width 57 height 14
click at [0, 0] on input "Shipping Zones" at bounding box center [0, 0] width 0 height 0
click at [456, 302] on button "Continue" at bounding box center [459, 303] width 49 height 16
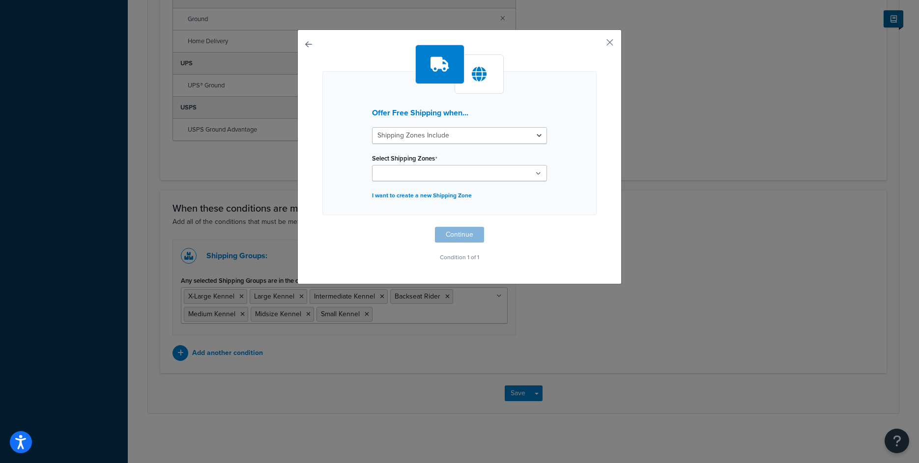
click at [412, 172] on input "Select Shipping Zones" at bounding box center [418, 174] width 87 height 11
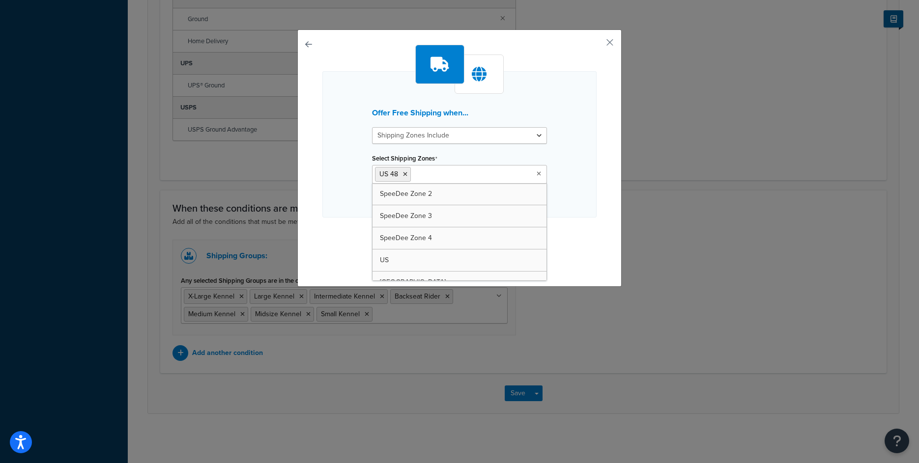
click at [577, 172] on div "Offer Free Shipping when... Shipping Zones Include Shipping Zones Do Not Includ…" at bounding box center [459, 144] width 274 height 146
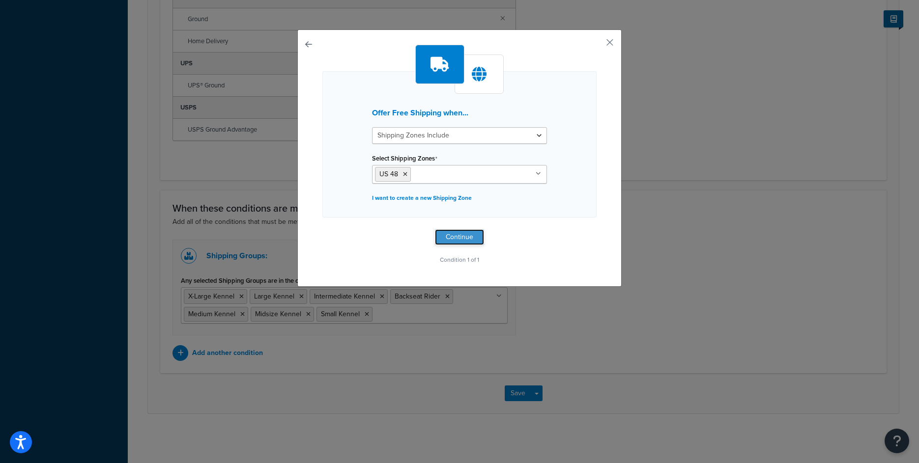
click at [467, 230] on button "Continue" at bounding box center [459, 237] width 49 height 16
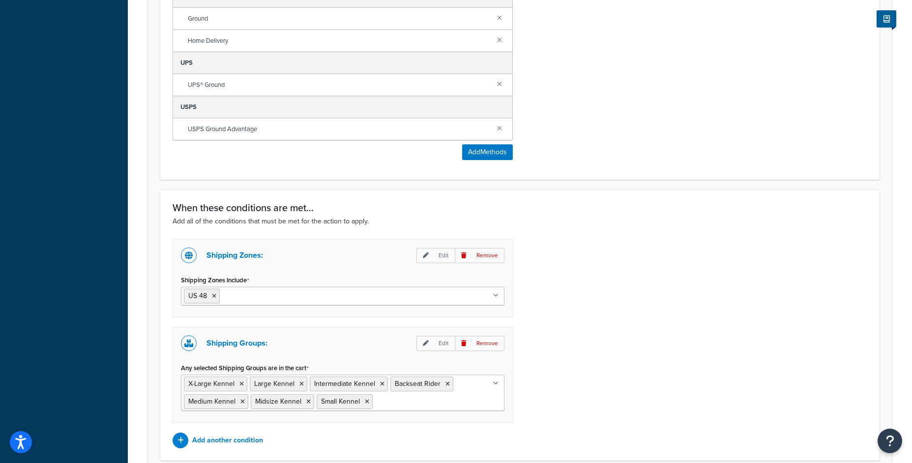
scroll to position [735, 0]
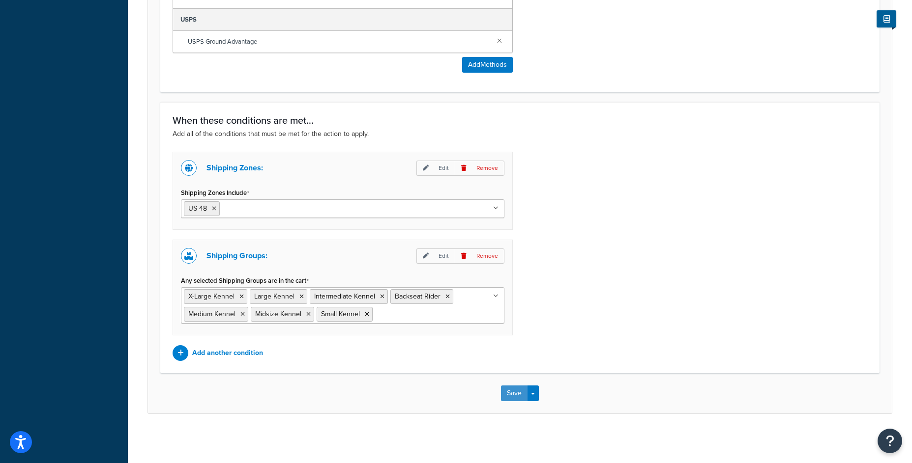
click at [508, 396] on button "Save" at bounding box center [514, 394] width 27 height 16
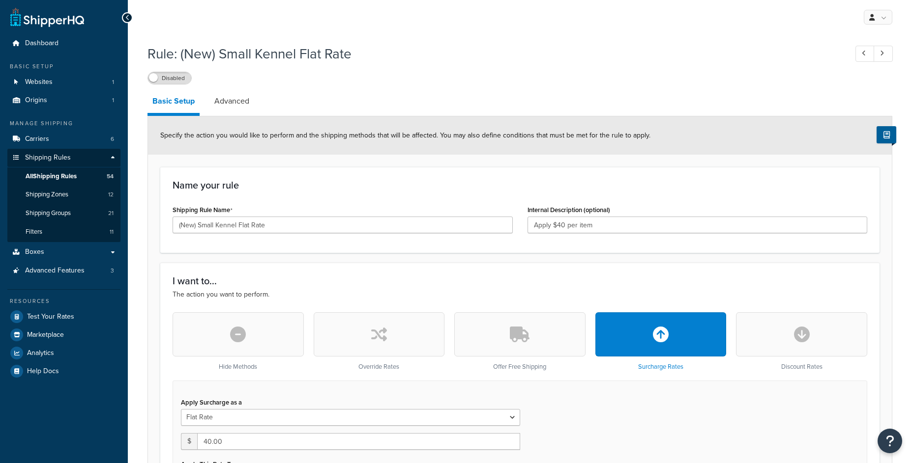
select select "ITEM"
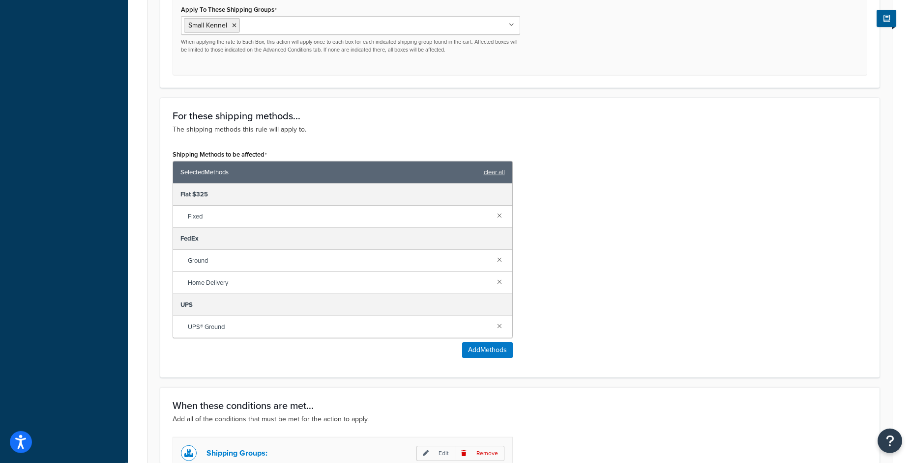
scroll to position [637, 0]
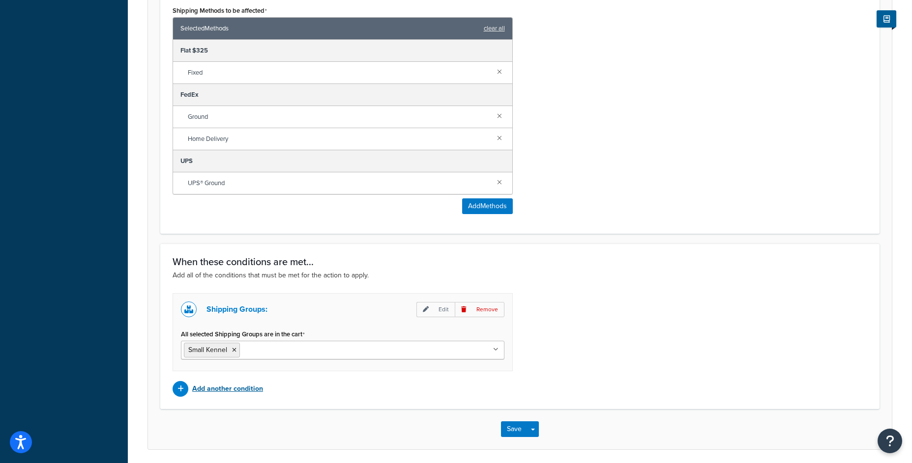
click at [224, 388] on p "Add another condition" at bounding box center [227, 389] width 71 height 14
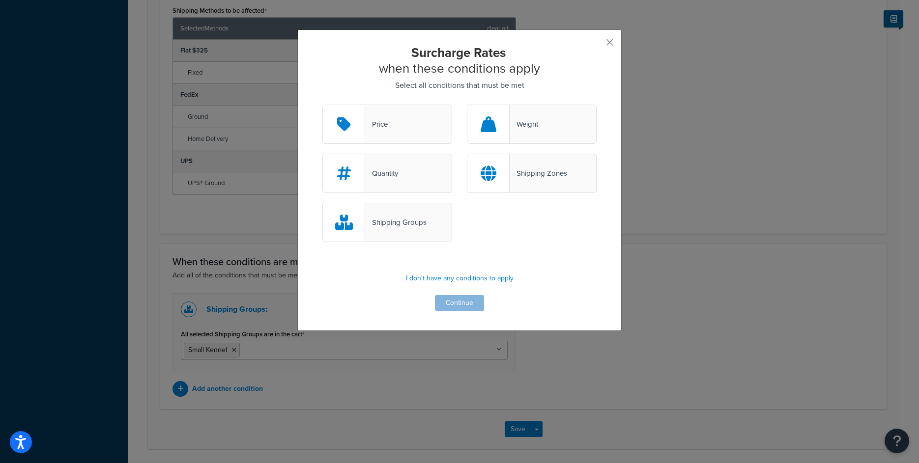
click at [528, 181] on div "Shipping Zones" at bounding box center [532, 173] width 130 height 39
click at [0, 0] on input "Shipping Zones" at bounding box center [0, 0] width 0 height 0
click at [452, 298] on button "Continue" at bounding box center [459, 303] width 49 height 16
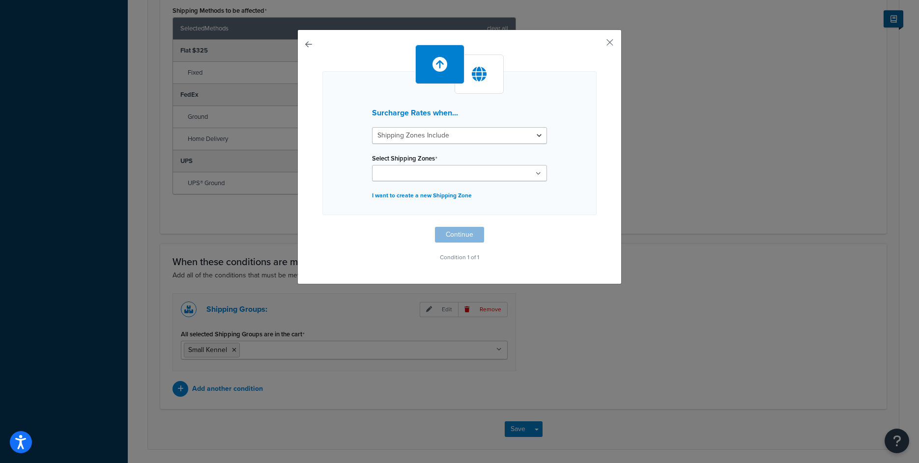
click at [432, 171] on input "Select Shipping Zones" at bounding box center [418, 174] width 87 height 11
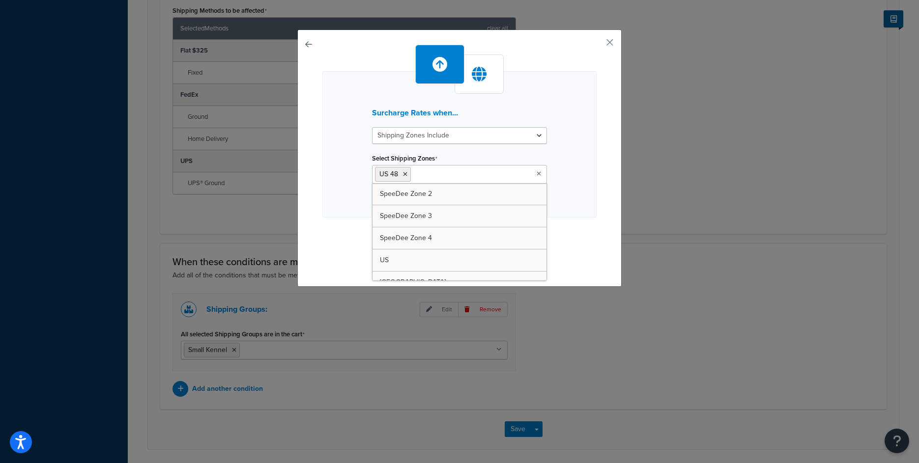
click at [567, 181] on div "Surcharge Rates when... Shipping Zones Include Shipping Zones Do Not Include Se…" at bounding box center [459, 144] width 274 height 146
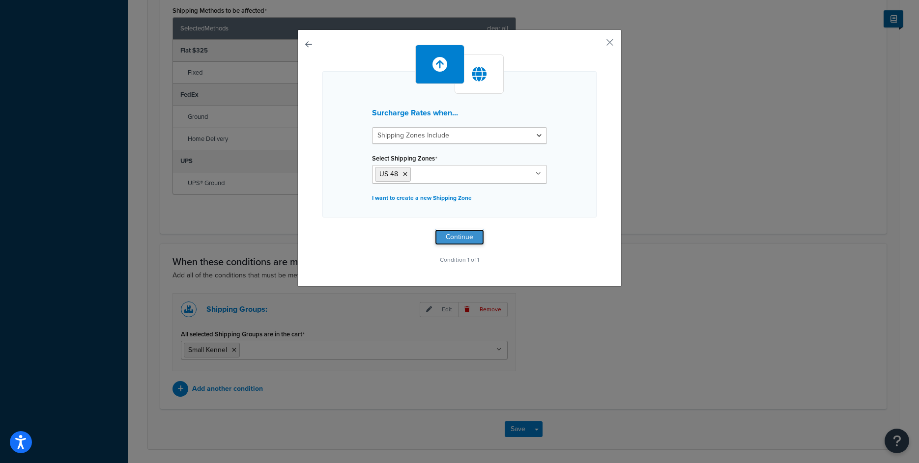
click at [470, 233] on button "Continue" at bounding box center [459, 237] width 49 height 16
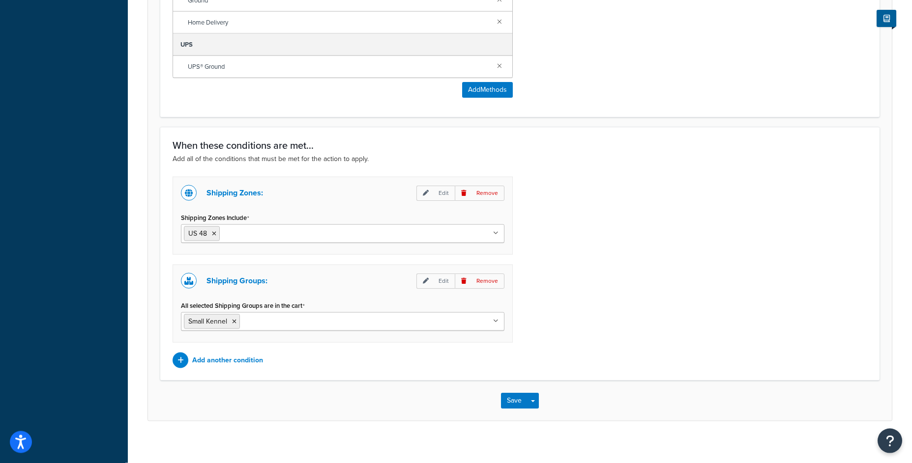
scroll to position [761, 0]
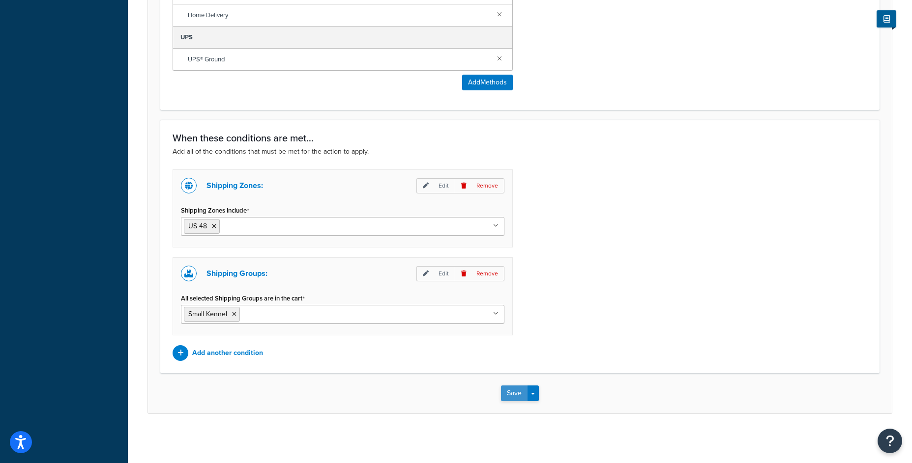
click at [513, 391] on button "Save" at bounding box center [514, 394] width 27 height 16
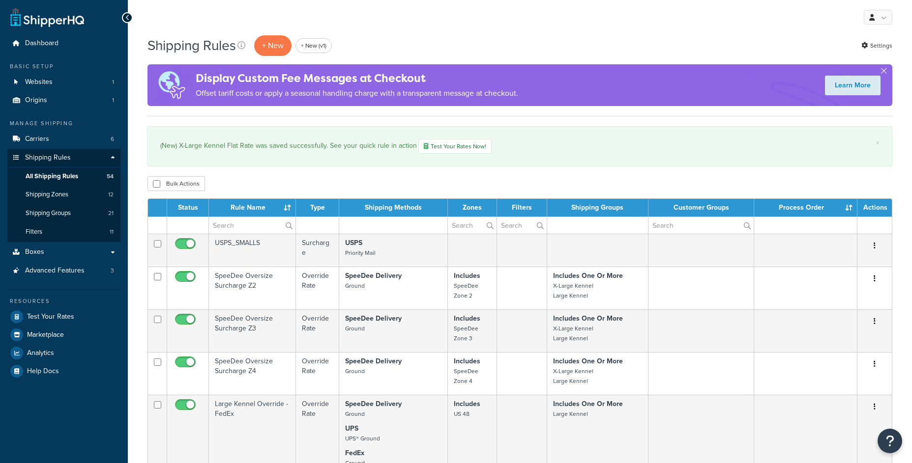
select select "15"
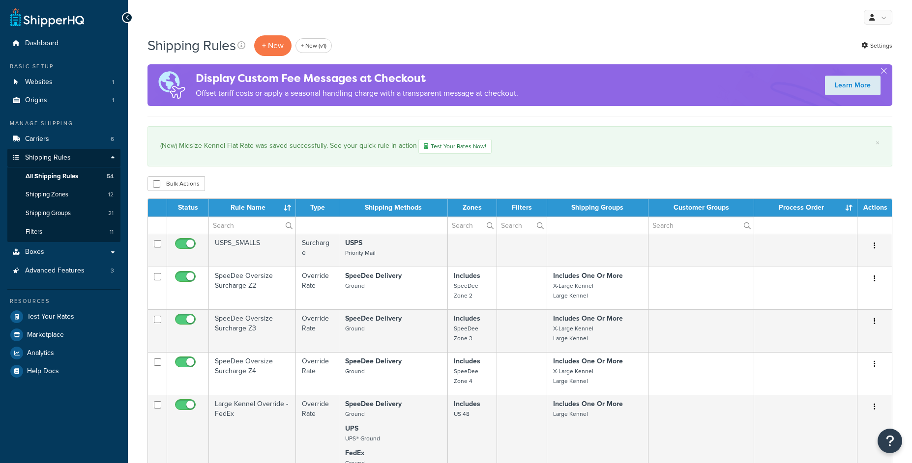
select select "15"
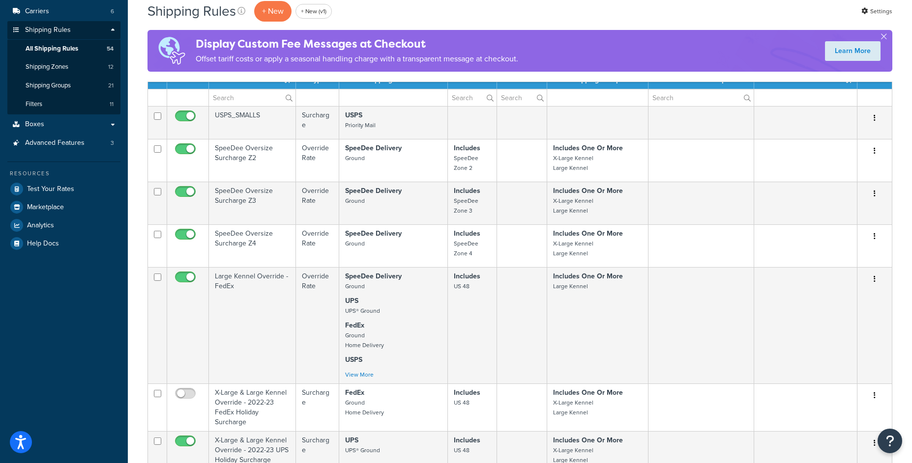
scroll to position [149, 0]
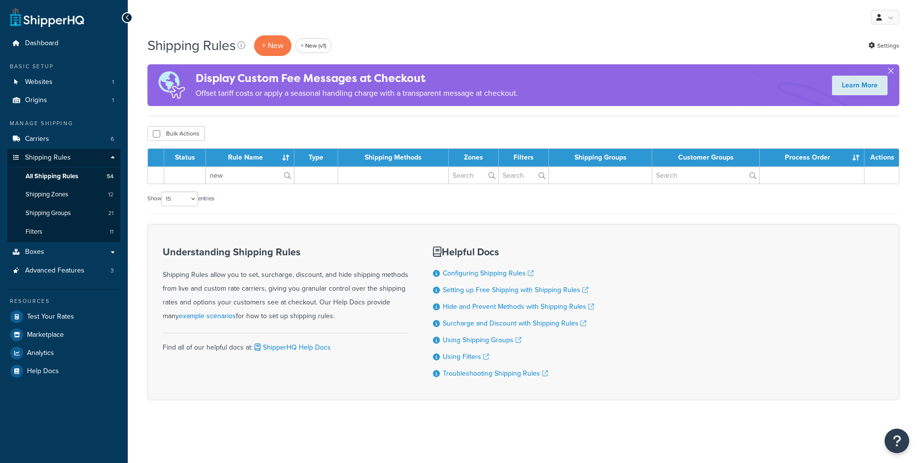
select select "15"
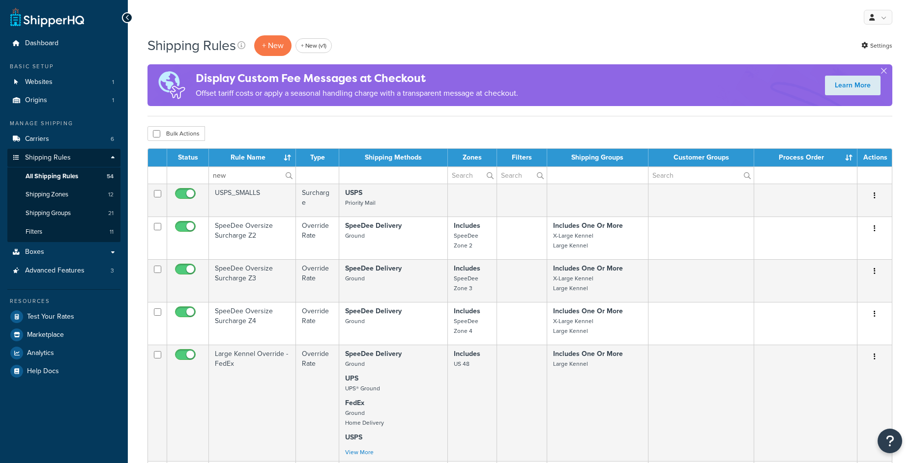
select select "15"
click at [249, 175] on input "new" at bounding box center [252, 175] width 86 height 17
type input "new"
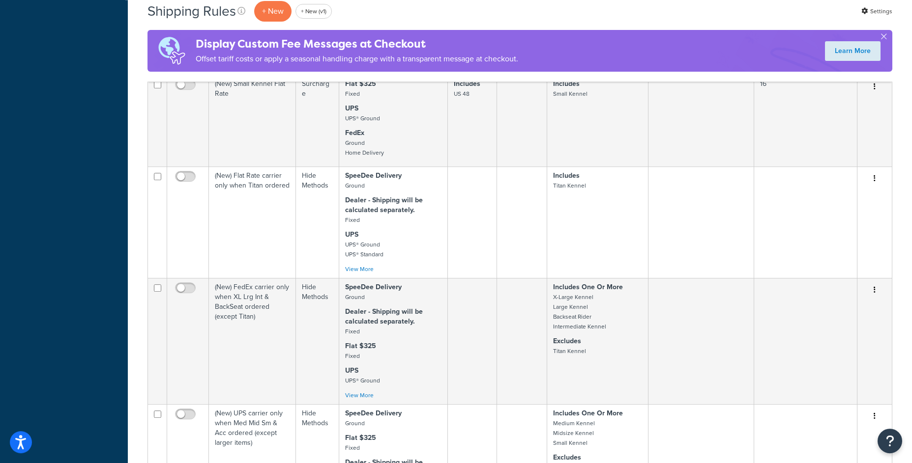
scroll to position [700, 0]
